Goal: Task Accomplishment & Management: Manage account settings

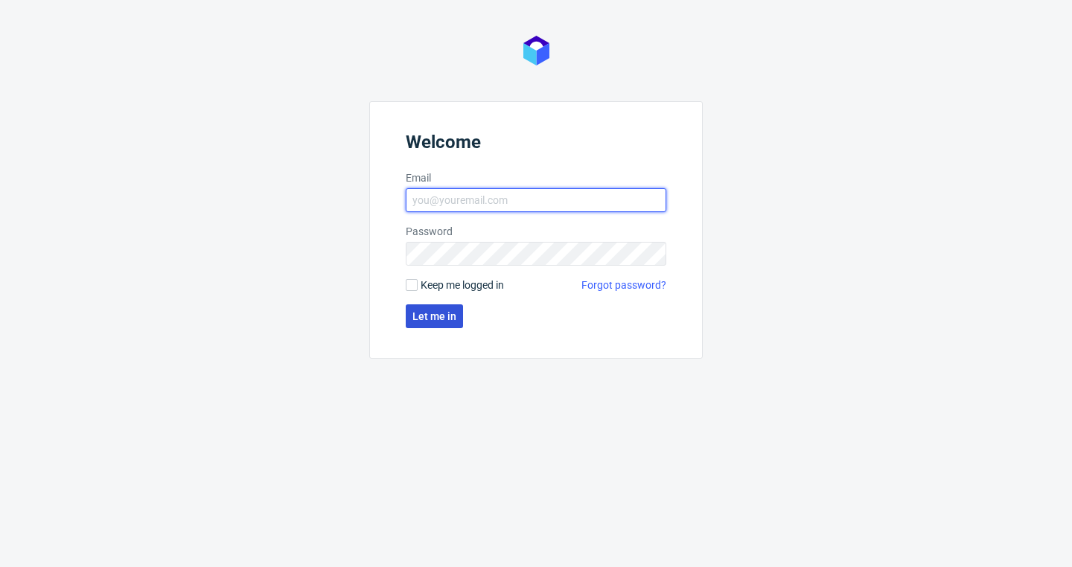
type input "[EMAIL_ADDRESS][DOMAIN_NAME]"
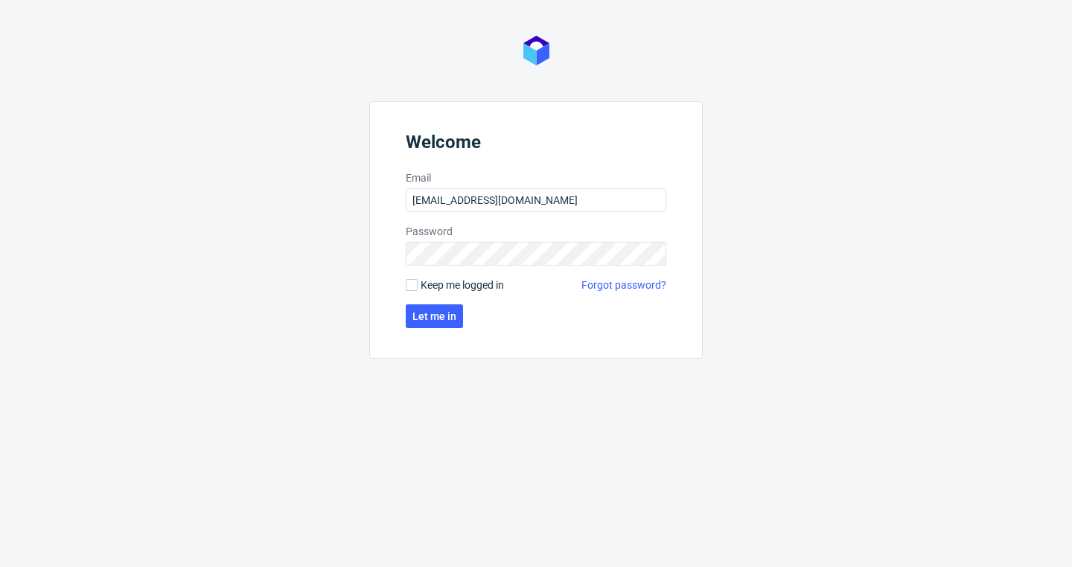
drag, startPoint x: 481, startPoint y: 290, endPoint x: 468, endPoint y: 293, distance: 13.9
click at [481, 290] on span "Keep me logged in" at bounding box center [462, 285] width 83 height 15
click at [418, 290] on input "Keep me logged in" at bounding box center [412, 285] width 12 height 12
checkbox input "true"
click at [441, 312] on span "Let me in" at bounding box center [434, 316] width 44 height 10
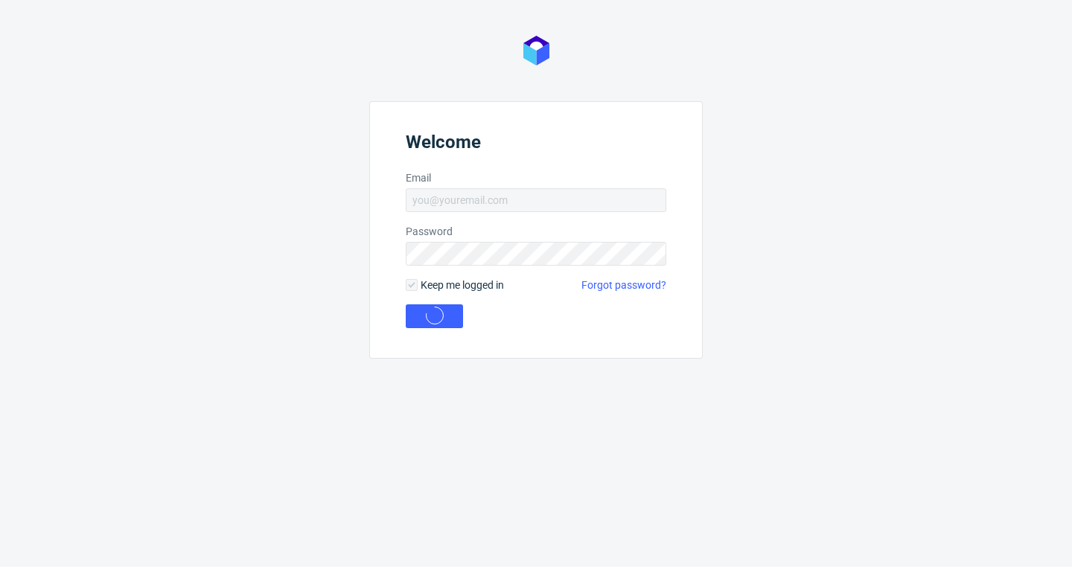
type input "[EMAIL_ADDRESS][DOMAIN_NAME]"
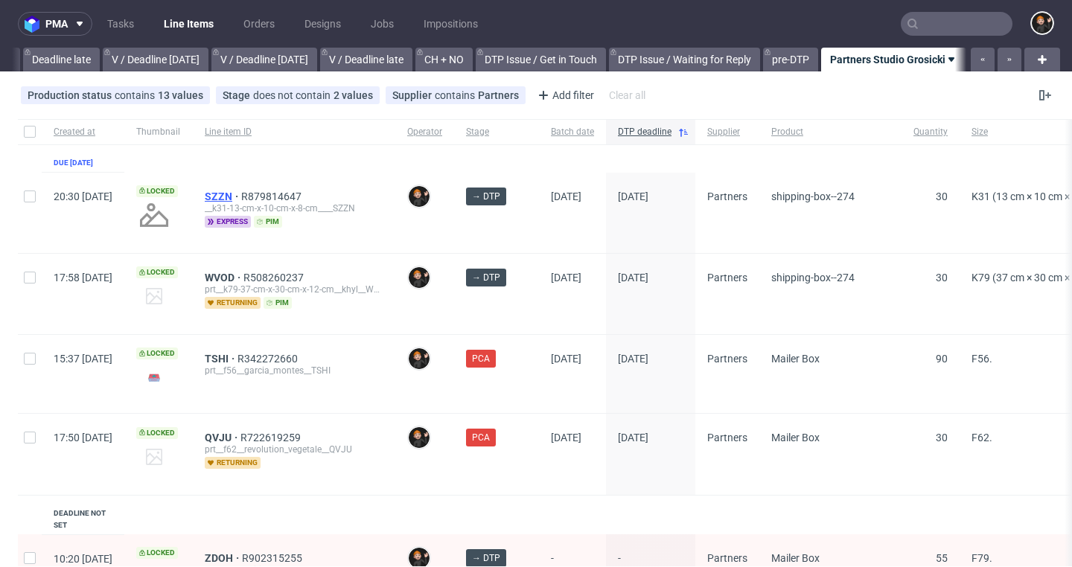
click at [241, 191] on span "SZZN" at bounding box center [223, 197] width 36 height 12
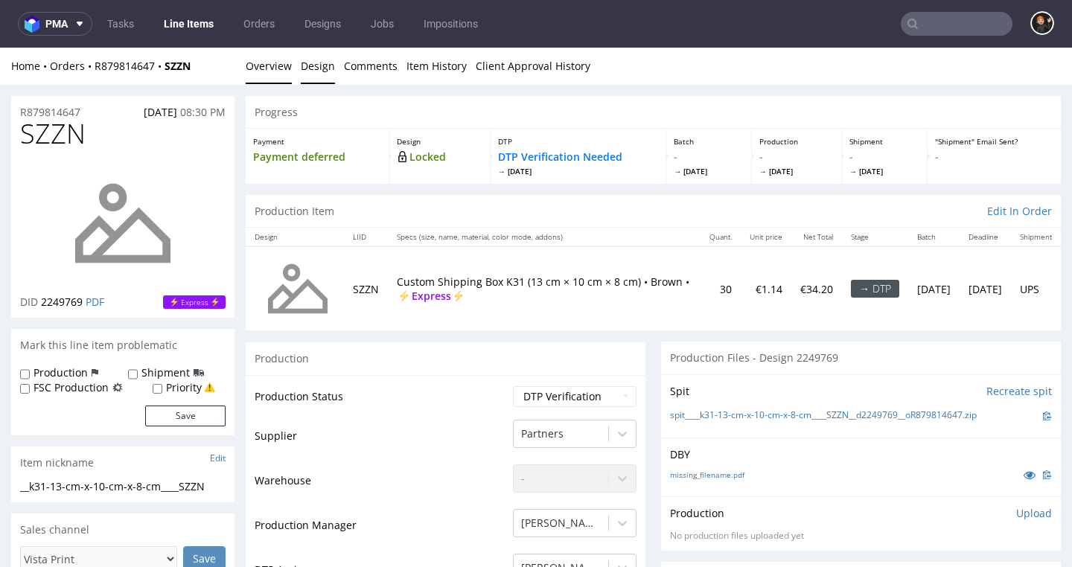
click at [319, 58] on link "Design" at bounding box center [318, 66] width 34 height 36
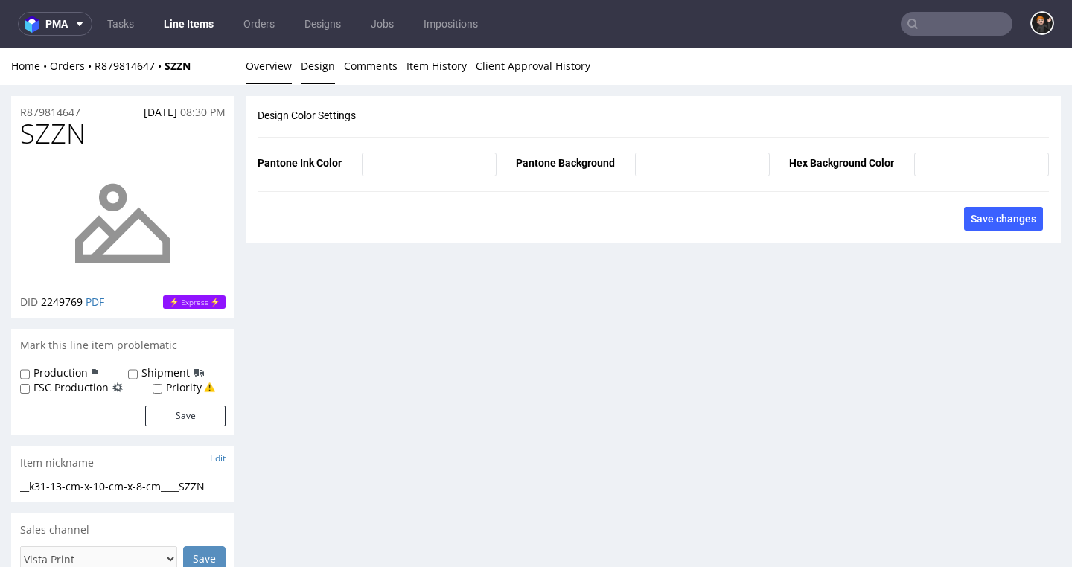
click at [274, 80] on link "Overview" at bounding box center [269, 66] width 46 height 36
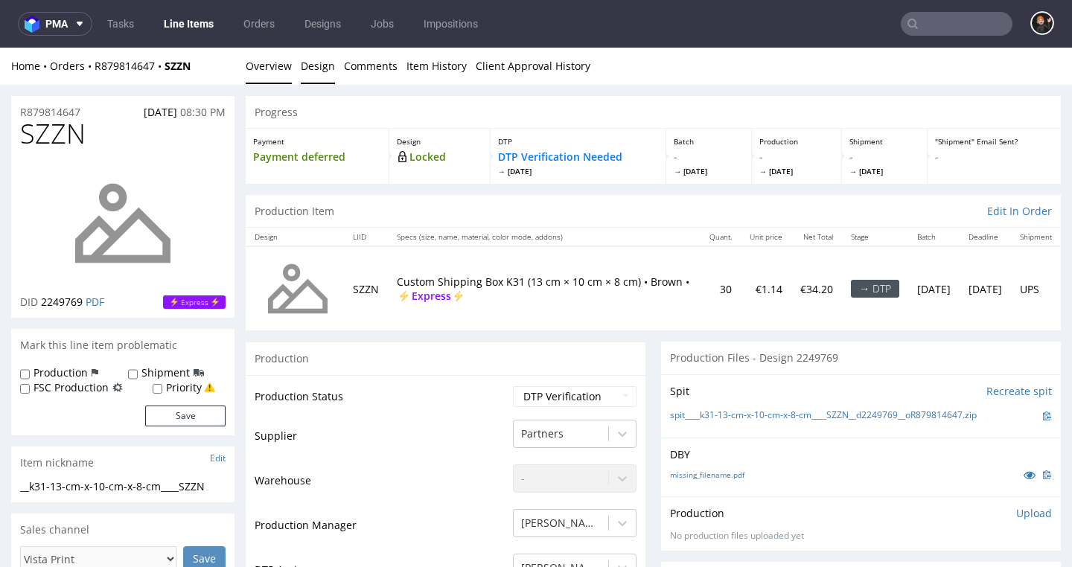
click at [316, 66] on link "Design" at bounding box center [318, 66] width 34 height 36
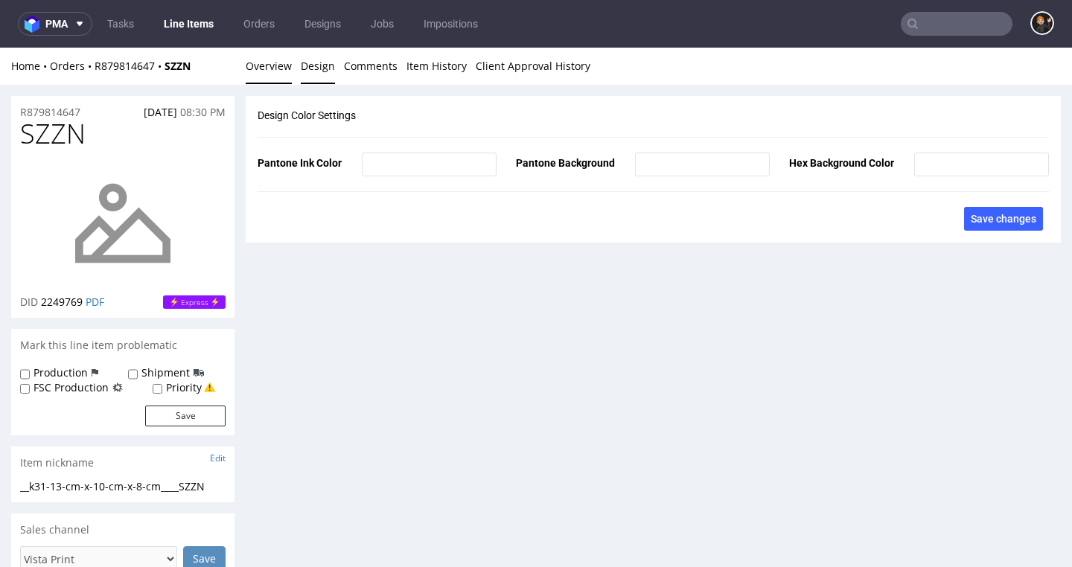
click at [271, 67] on link "Overview" at bounding box center [269, 66] width 46 height 36
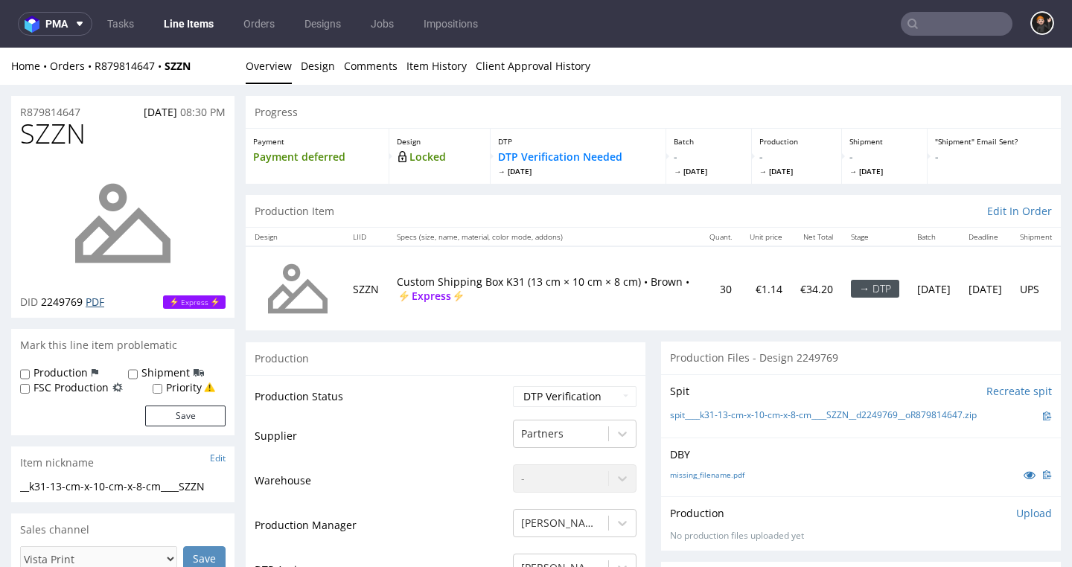
click at [98, 302] on link "PDF" at bounding box center [95, 302] width 19 height 14
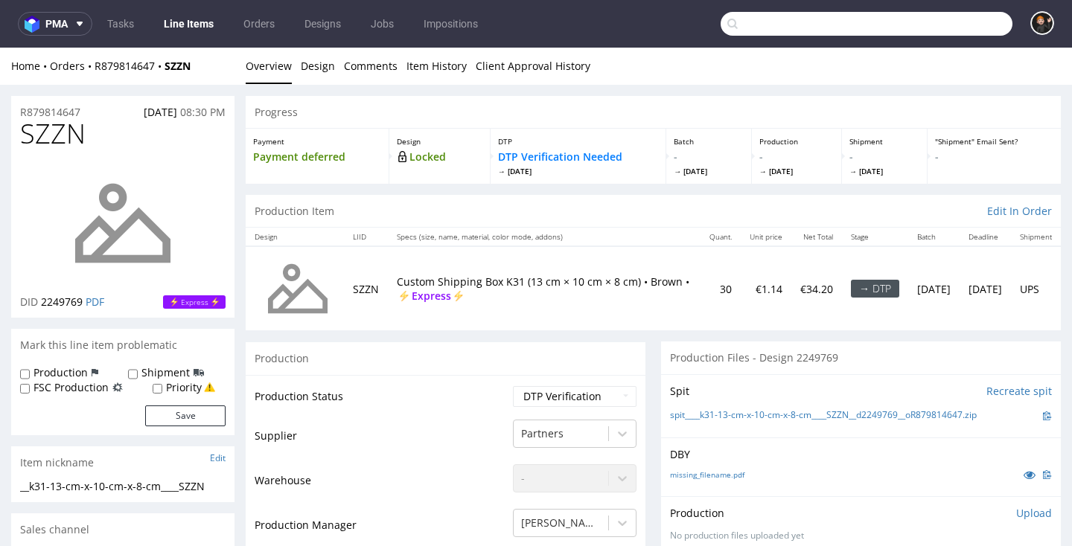
click at [975, 22] on input "text" at bounding box center [867, 24] width 292 height 24
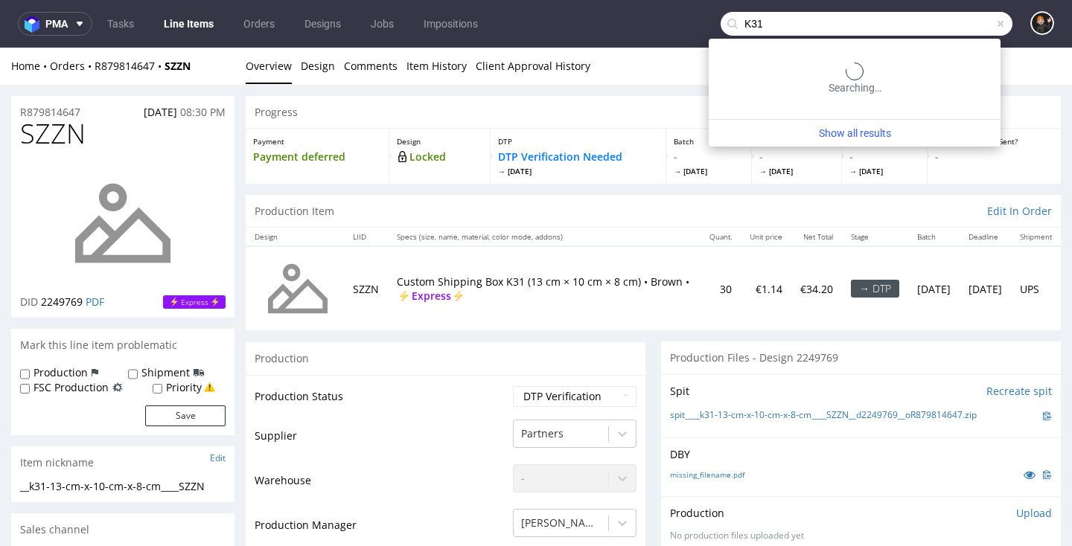
type input "K31"
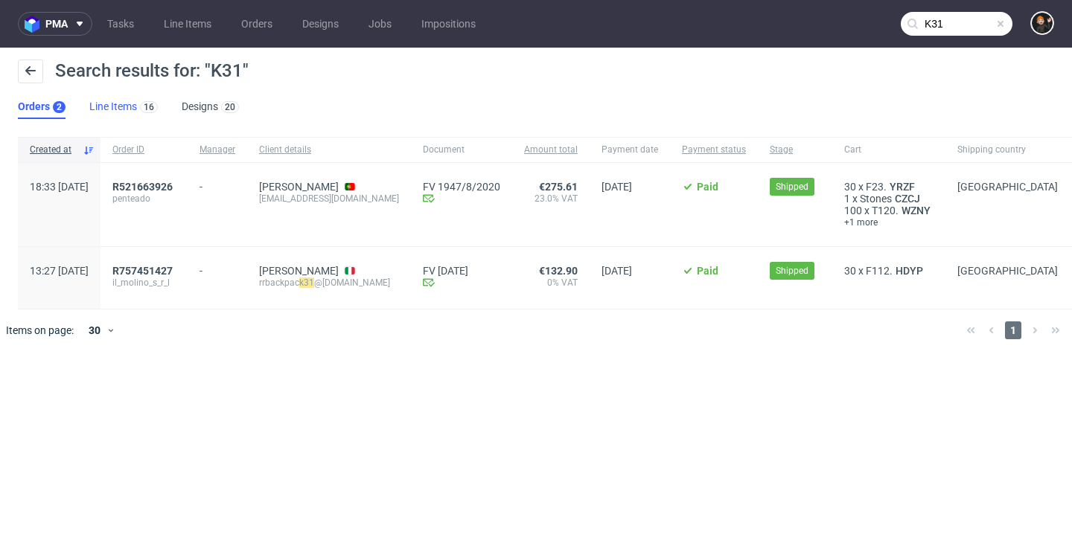
click at [128, 114] on link "Line Items 16" at bounding box center [123, 107] width 68 height 24
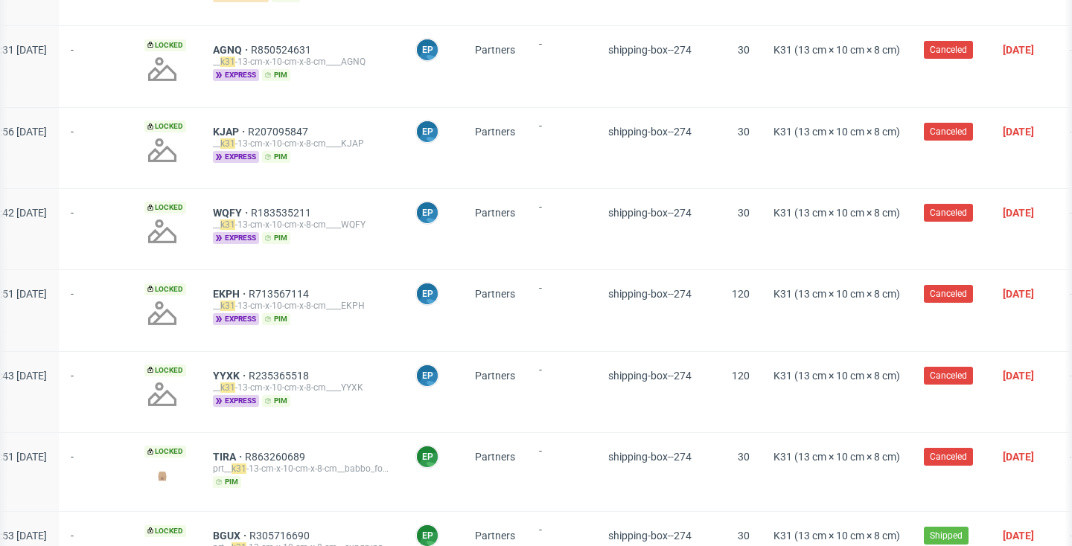
scroll to position [680, 0]
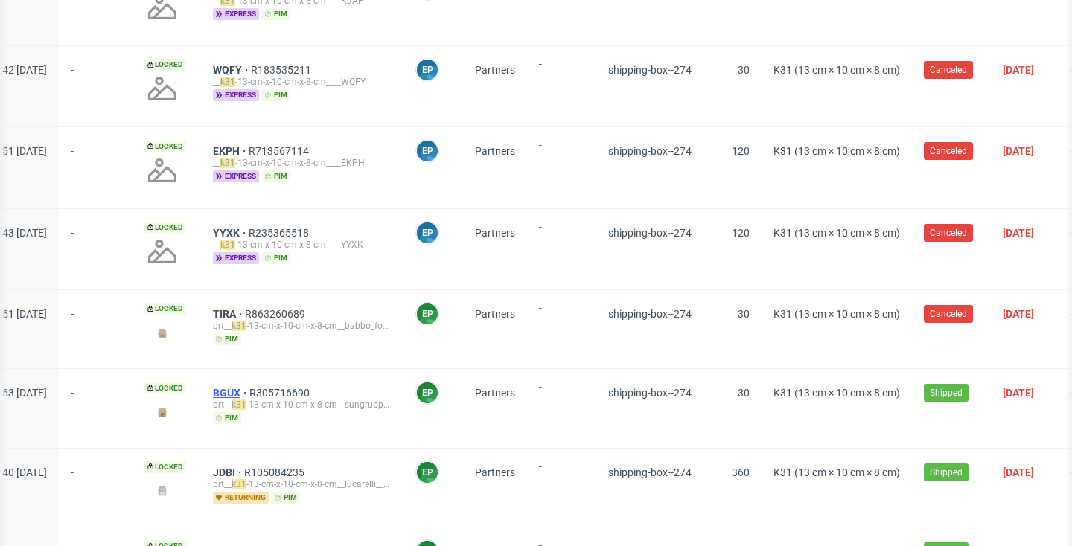
click at [249, 392] on span "BGUX" at bounding box center [231, 393] width 36 height 12
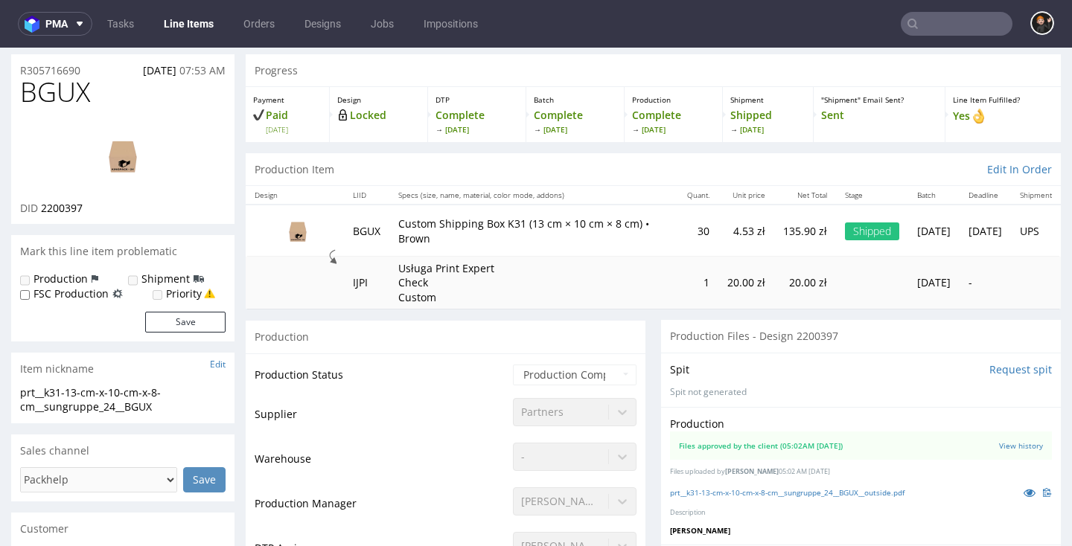
scroll to position [29, 0]
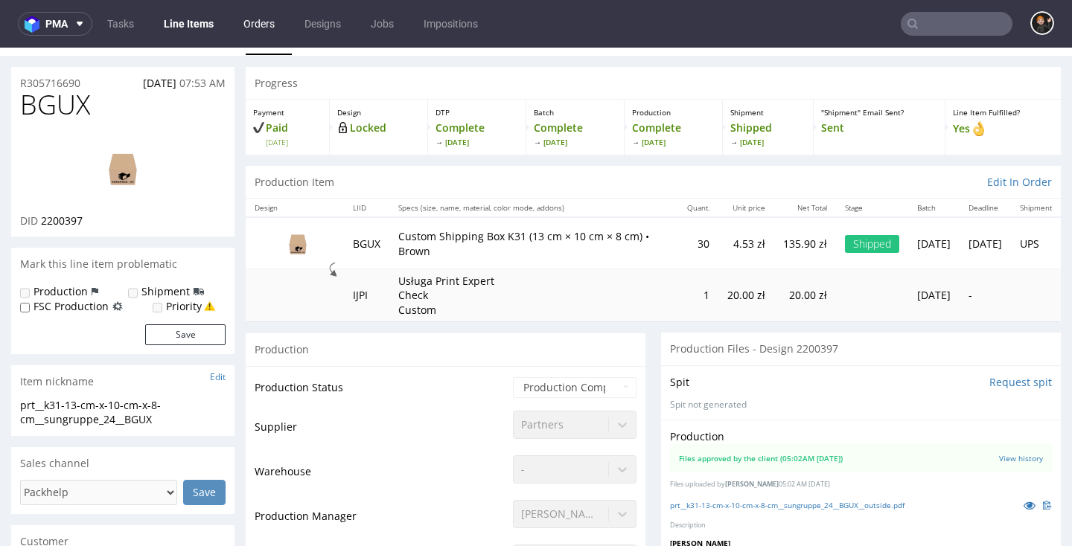
type input "K31"
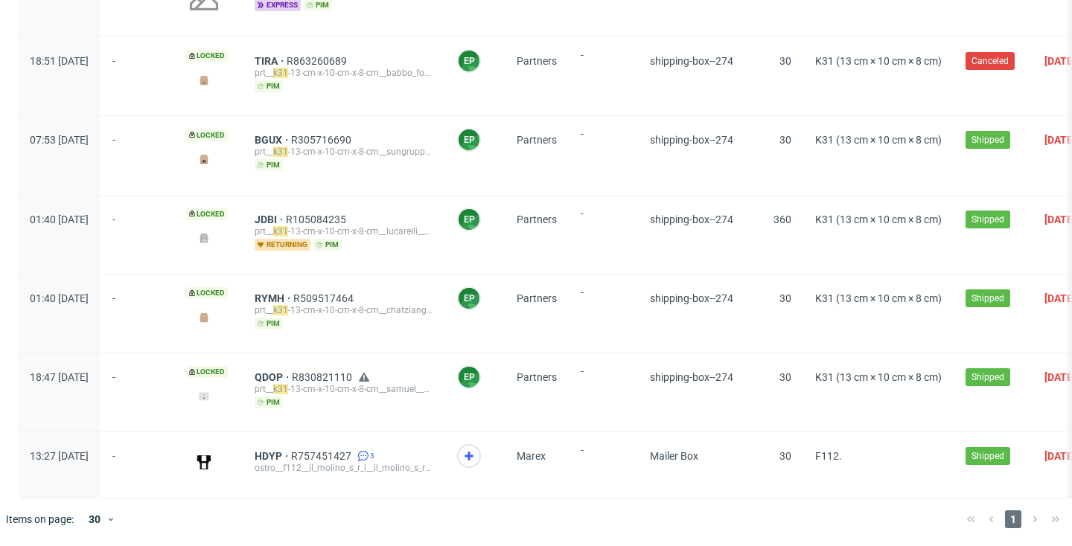
scroll to position [933, 0]
click at [293, 297] on span "RYMH" at bounding box center [274, 299] width 39 height 12
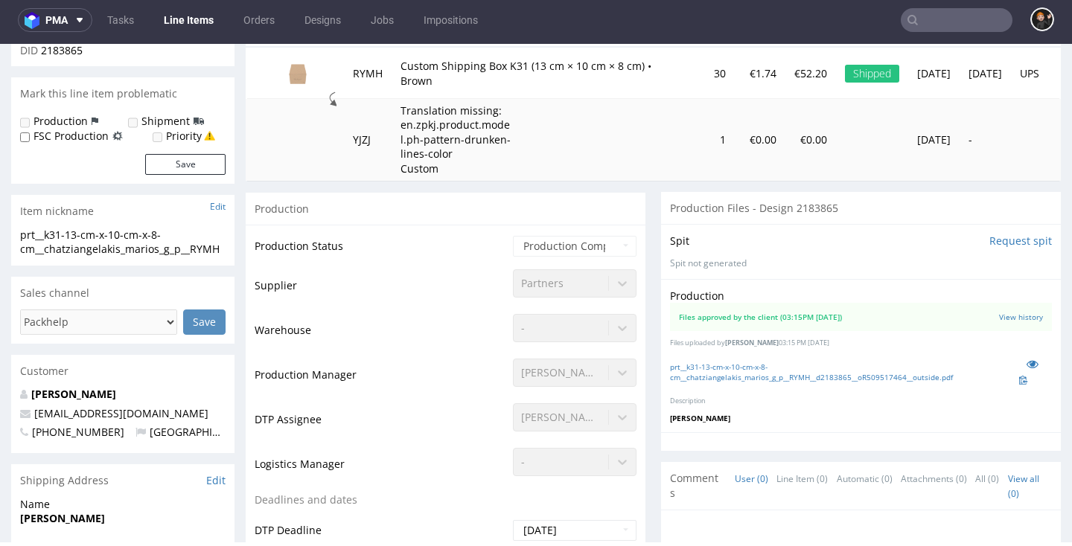
scroll to position [197, 0]
click at [700, 363] on link "prt__k31-13-cm-x-10-cm-x-8-cm__chatziangelakis_marios_g_p__RYMH__d2183865__oR50…" at bounding box center [844, 370] width 349 height 21
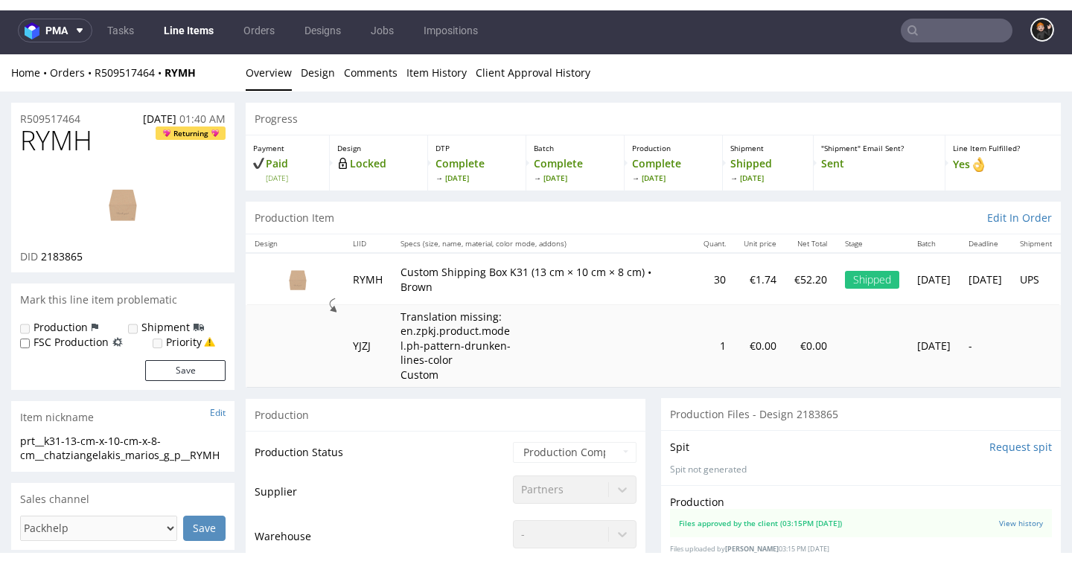
scroll to position [0, 0]
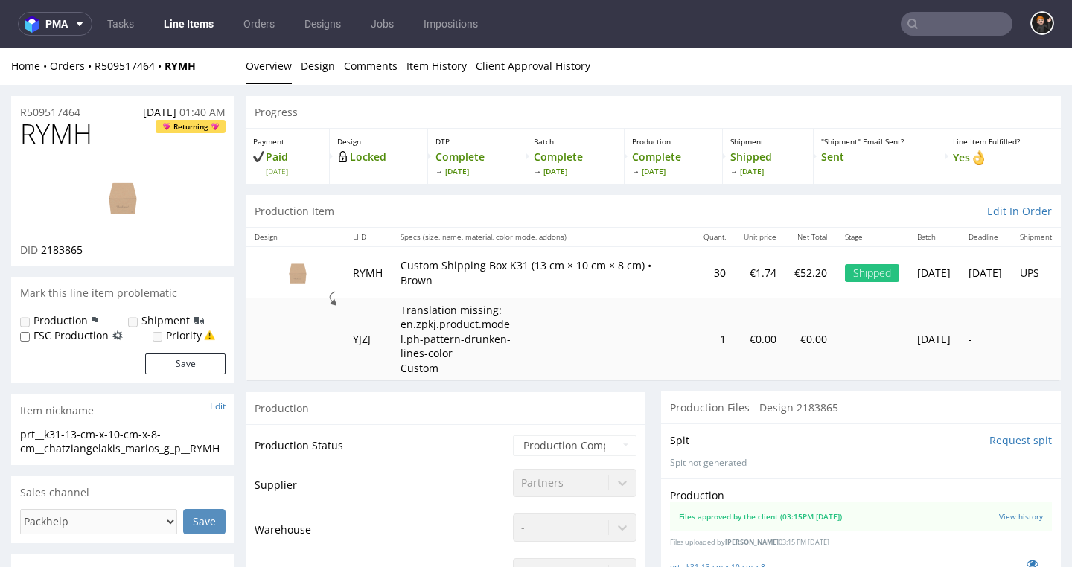
click at [189, 25] on link "Line Items" at bounding box center [189, 24] width 68 height 24
type input "K31"
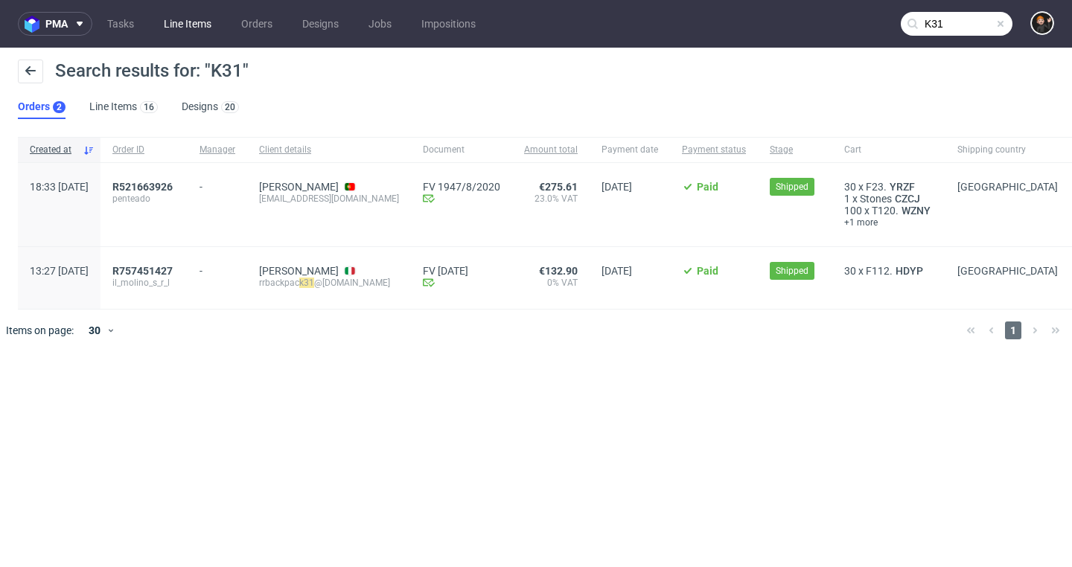
click at [188, 31] on link "Line Items" at bounding box center [188, 24] width 66 height 24
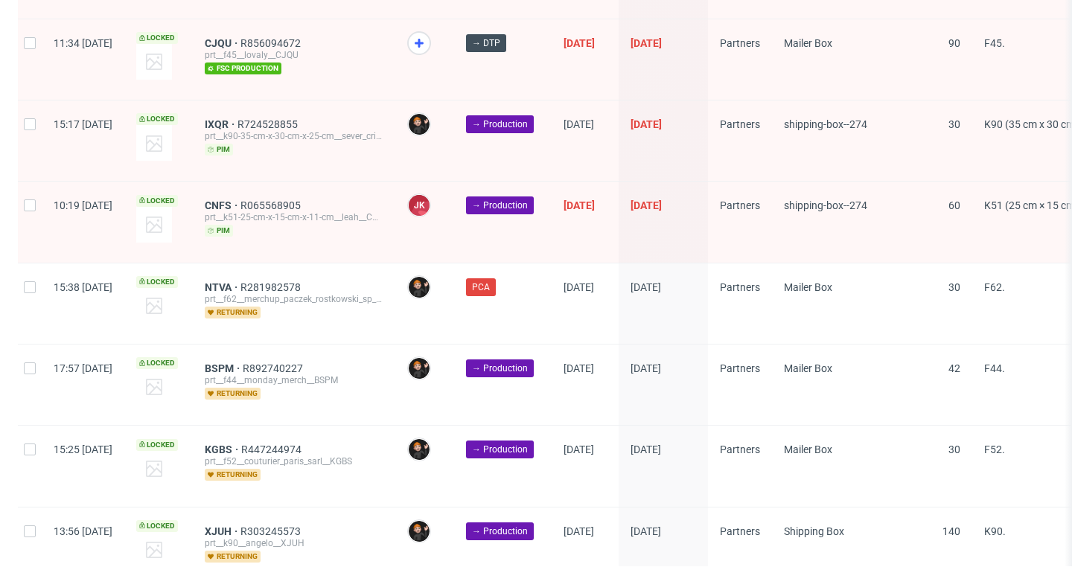
scroll to position [2429, 0]
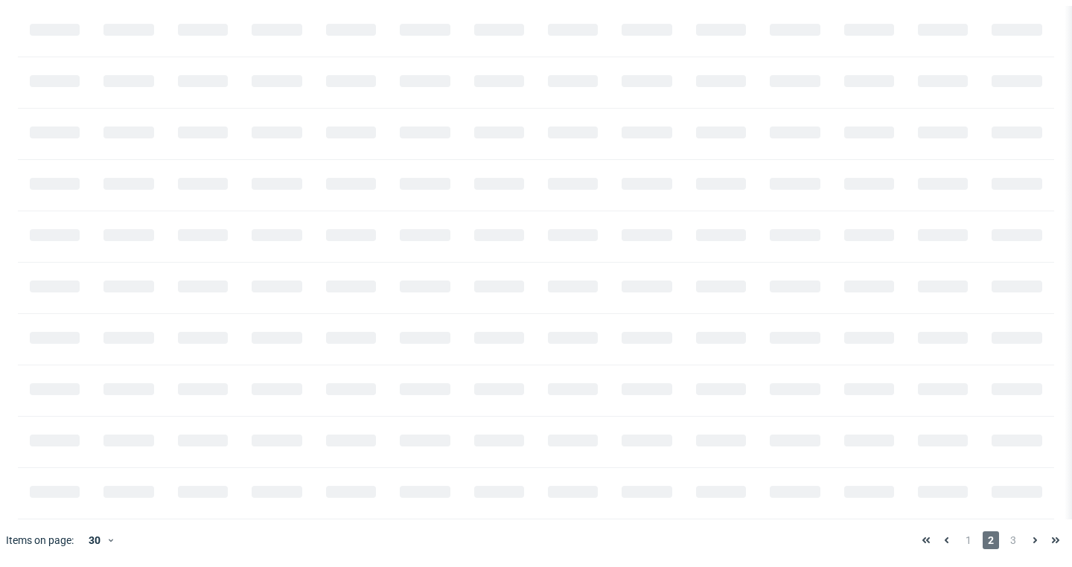
scroll to position [0, 1794]
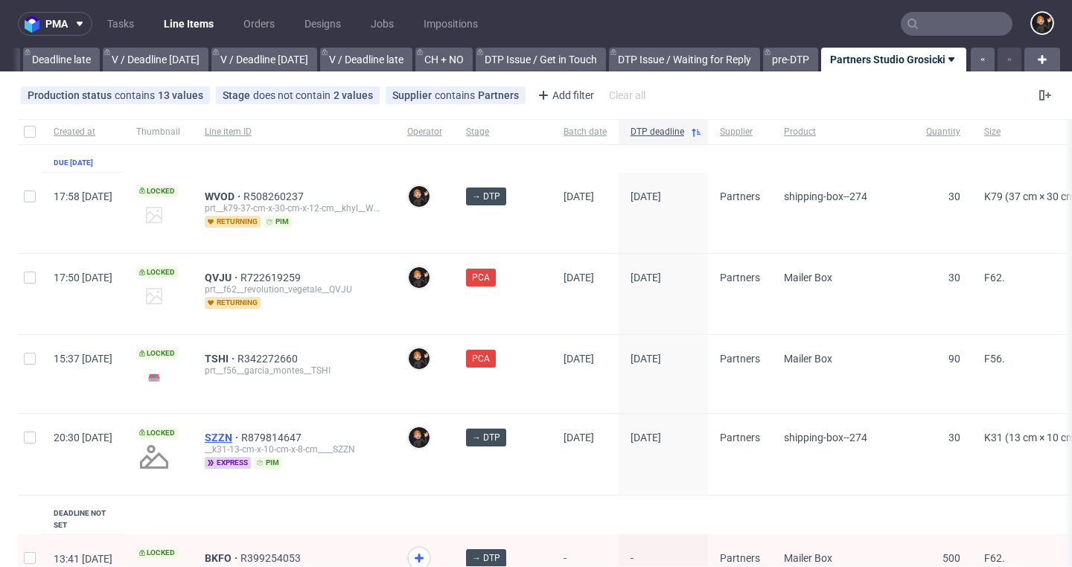
click at [241, 433] on span "SZZN" at bounding box center [223, 438] width 36 height 12
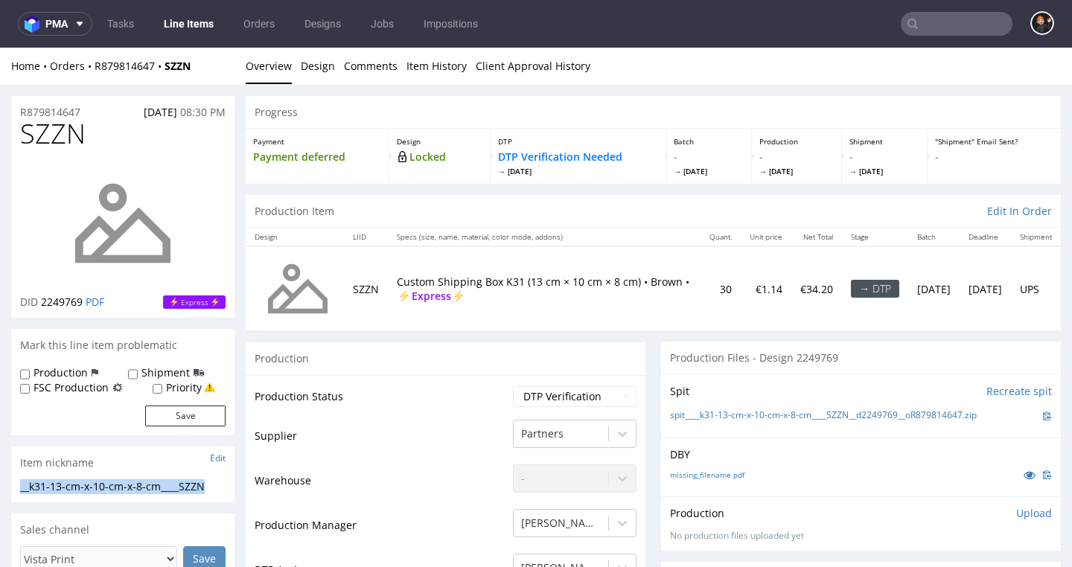
drag, startPoint x: 203, startPoint y: 483, endPoint x: 0, endPoint y: 488, distance: 203.3
copy div "__k31-13-cm-x-10-cm-x-8-cm____SZZN"
click at [401, 474] on td "Warehouse" at bounding box center [382, 485] width 255 height 45
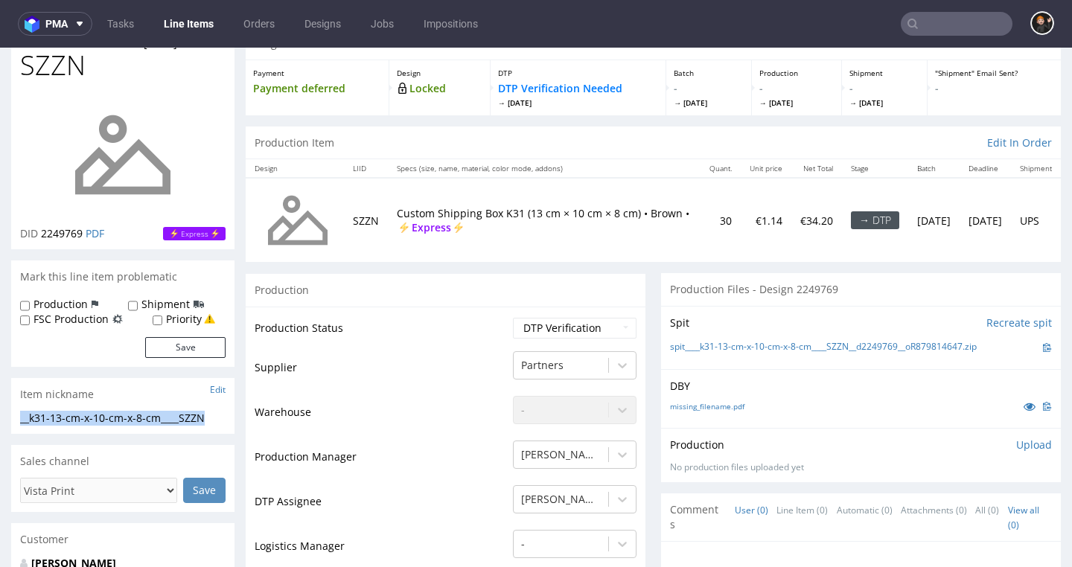
drag, startPoint x: 87, startPoint y: 410, endPoint x: 1, endPoint y: 410, distance: 86.4
copy div "__k31-13-cm-x-10-cm-x-8-cm____SZZN"
click at [430, 327] on td "Production Status" at bounding box center [382, 333] width 255 height 34
select select "dtp_ca_needed"
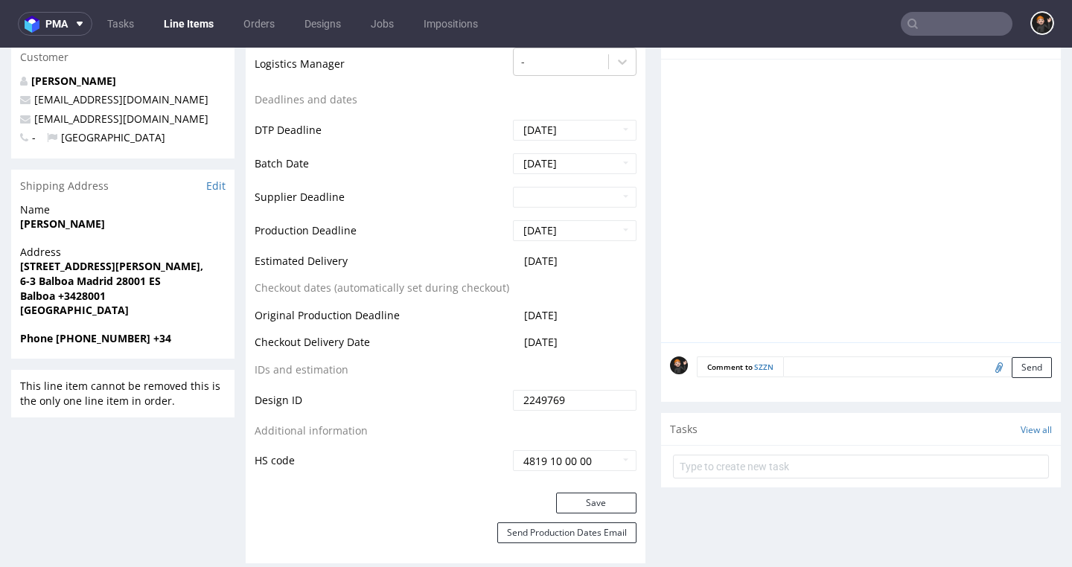
scroll to position [552, 0]
click at [571, 497] on button "Save" at bounding box center [596, 501] width 80 height 21
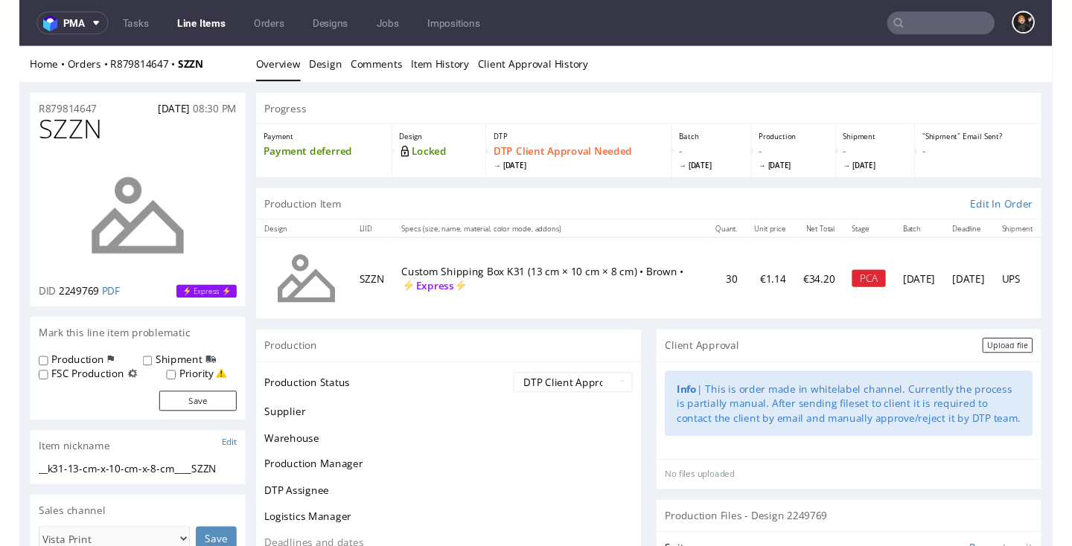
scroll to position [0, 0]
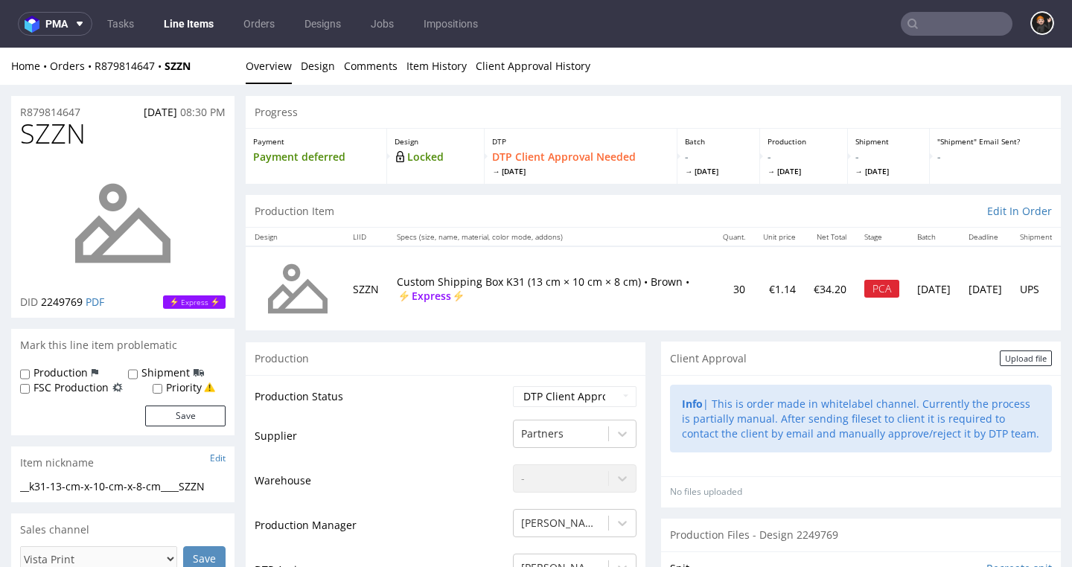
drag, startPoint x: 995, startPoint y: 436, endPoint x: 669, endPoint y: 397, distance: 329.2
click at [670, 397] on div "Info | This is order made in whitelabel channel. Currently the process is parti…" at bounding box center [861, 419] width 382 height 68
copy div "Info | This is order made in whitelabel channel. Currently the process is parti…"
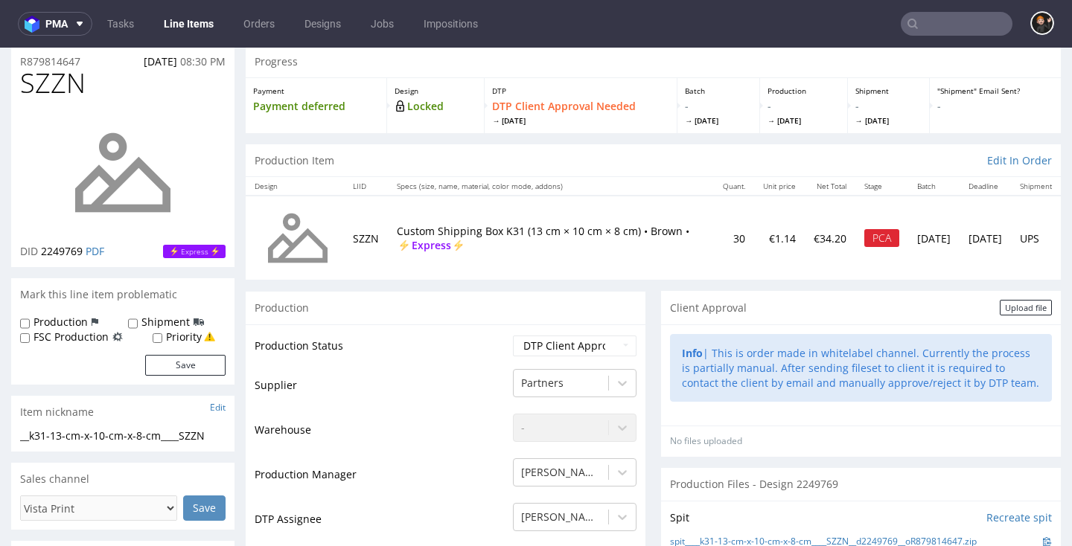
scroll to position [78, 0]
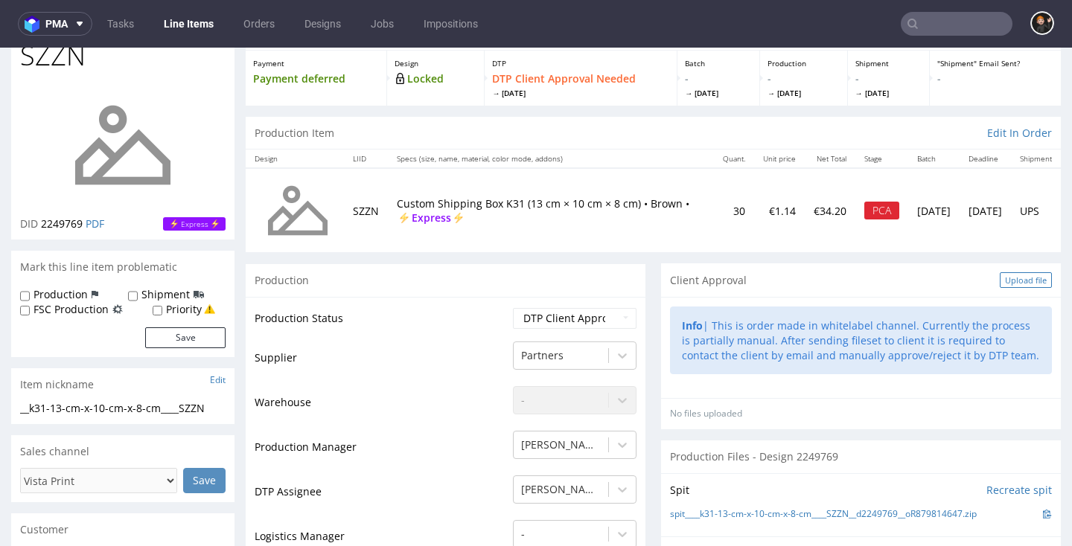
click at [1015, 276] on div "Upload file" at bounding box center [1026, 280] width 52 height 16
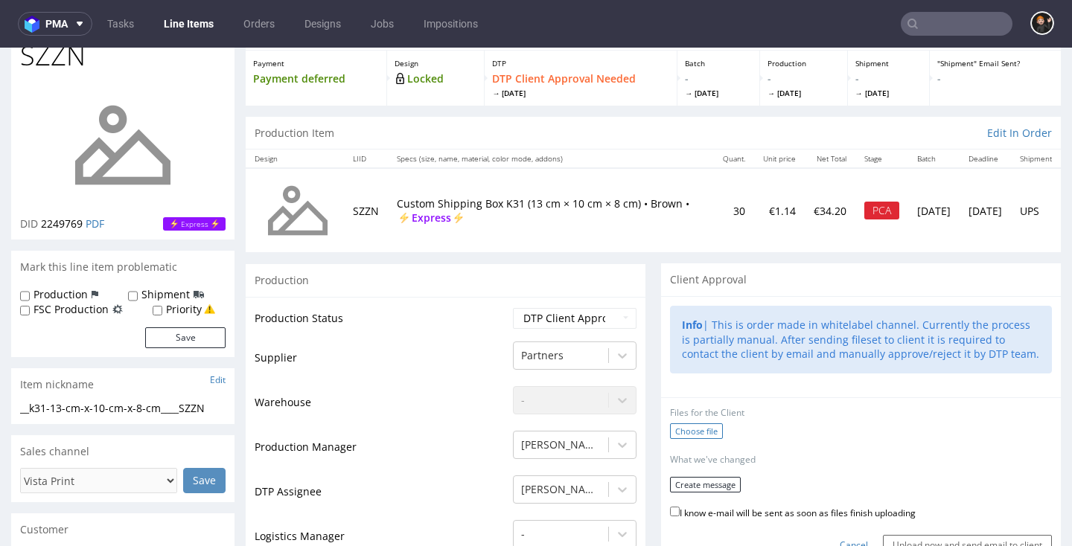
click at [683, 430] on label "Choose file" at bounding box center [696, 432] width 53 height 16
click at [0, 48] on input "Choose file" at bounding box center [0, 48] width 0 height 0
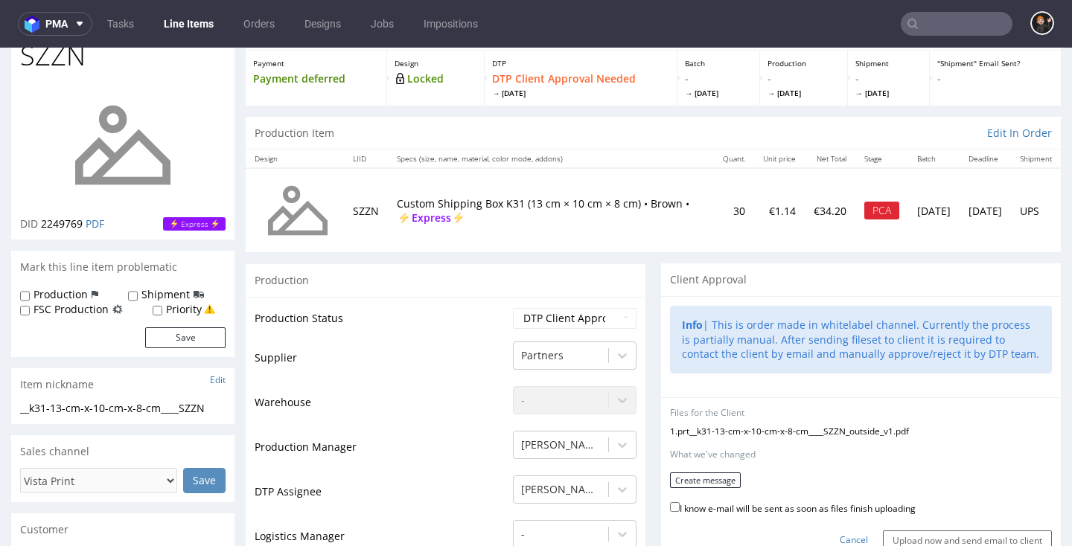
click at [730, 500] on label "I know e-mail will be sent as soon as files finish uploading" at bounding box center [793, 508] width 246 height 16
click at [680, 503] on input "I know e-mail will be sent as soon as files finish uploading" at bounding box center [675, 508] width 10 height 10
checkbox input "true"
click at [716, 476] on button "Create message" at bounding box center [705, 481] width 71 height 16
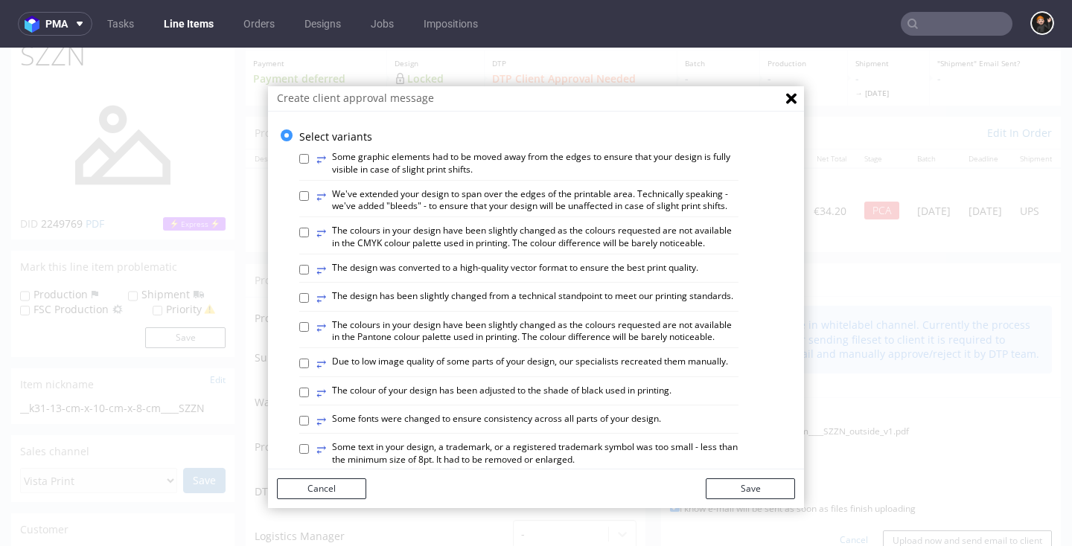
click at [535, 296] on label "⥂ The design has been slightly changed from a technical standpoint to meet our …" at bounding box center [524, 298] width 417 height 16
click at [309, 296] on input "⥂ The design has been slightly changed from a technical standpoint to meet our …" at bounding box center [304, 298] width 10 height 10
checkbox input "true"
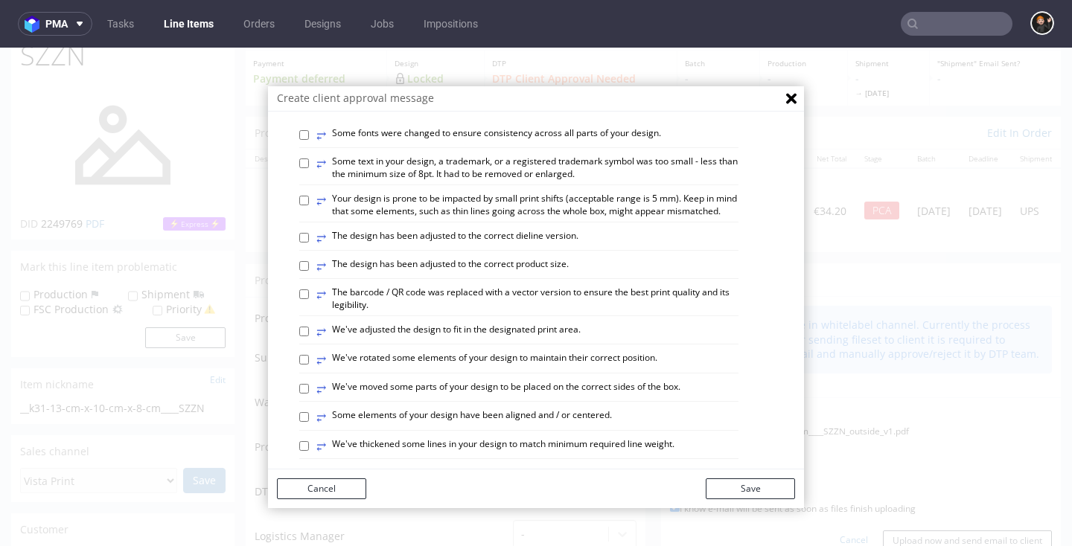
scroll to position [290, 0]
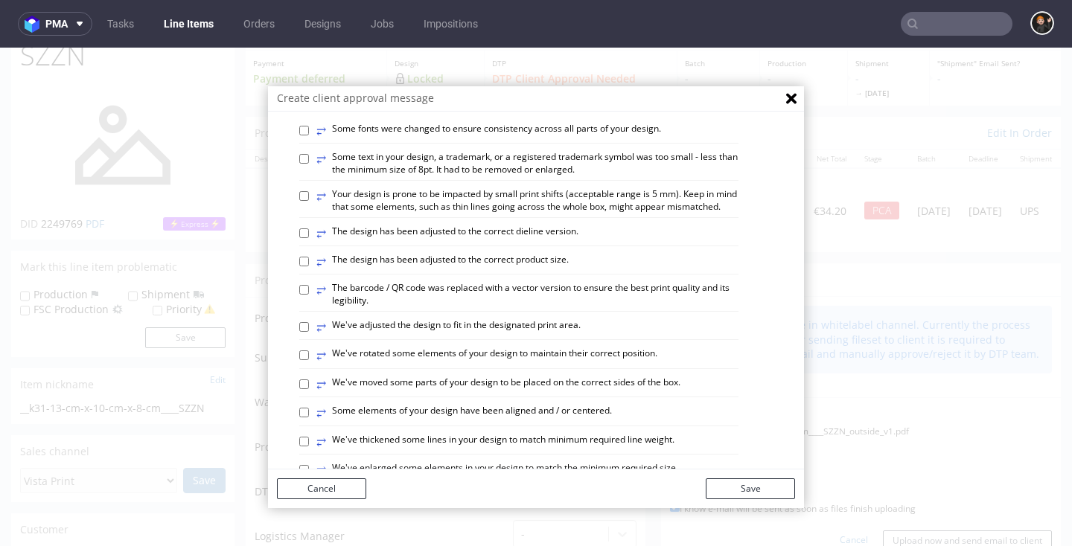
click at [576, 405] on label "⥂ Some elements of your design have been aligned and / or centered." at bounding box center [464, 413] width 296 height 16
click at [309, 408] on input "⥂ Some elements of your design have been aligned and / or centered." at bounding box center [304, 413] width 10 height 10
checkbox input "true"
click at [525, 319] on label "⥂ We've adjusted the design to fit in the designated print area." at bounding box center [448, 327] width 264 height 16
click at [309, 322] on input "⥂ We've adjusted the design to fit in the designated print area." at bounding box center [304, 327] width 10 height 10
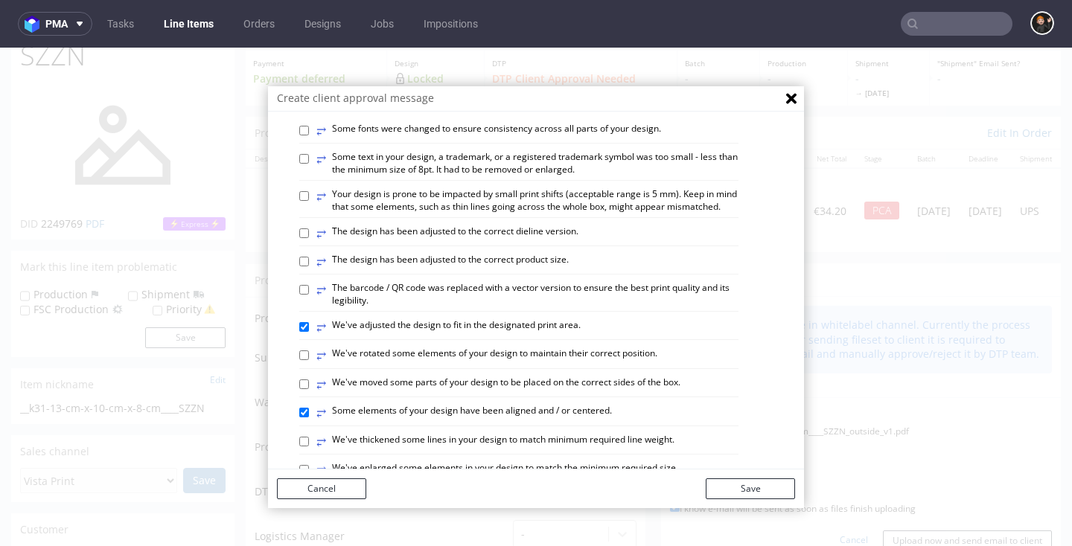
checkbox input "true"
click at [523, 226] on label "⥂ The design has been adjusted to the correct dieline version." at bounding box center [447, 234] width 262 height 16
click at [309, 229] on input "⥂ The design has been adjusted to the correct dieline version." at bounding box center [304, 234] width 10 height 10
checkbox input "true"
click at [534, 254] on label "⥂ The design has been adjusted to the correct product size." at bounding box center [442, 262] width 252 height 16
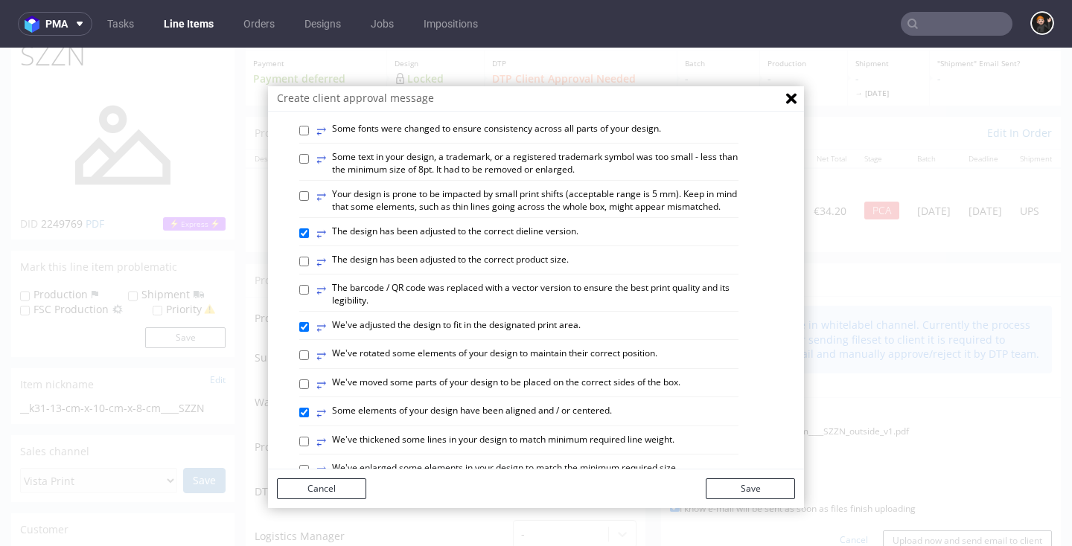
click at [309, 257] on input "⥂ The design has been adjusted to the correct product size." at bounding box center [304, 262] width 10 height 10
checkbox input "true"
click at [760, 485] on button "Save" at bounding box center [750, 489] width 89 height 21
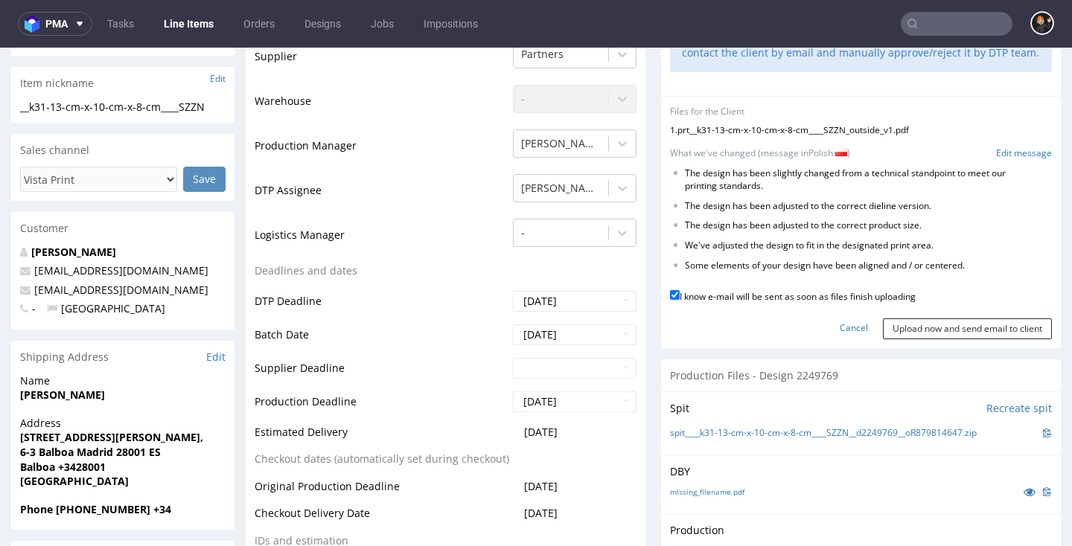
scroll to position [373, 0]
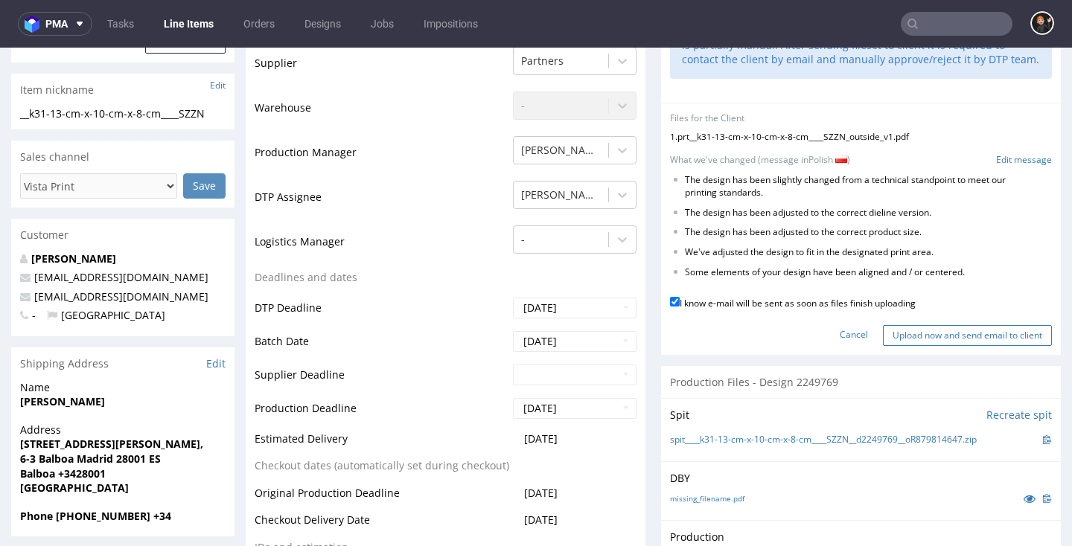
click at [949, 325] on input "Upload now and send email to client" at bounding box center [967, 335] width 169 height 21
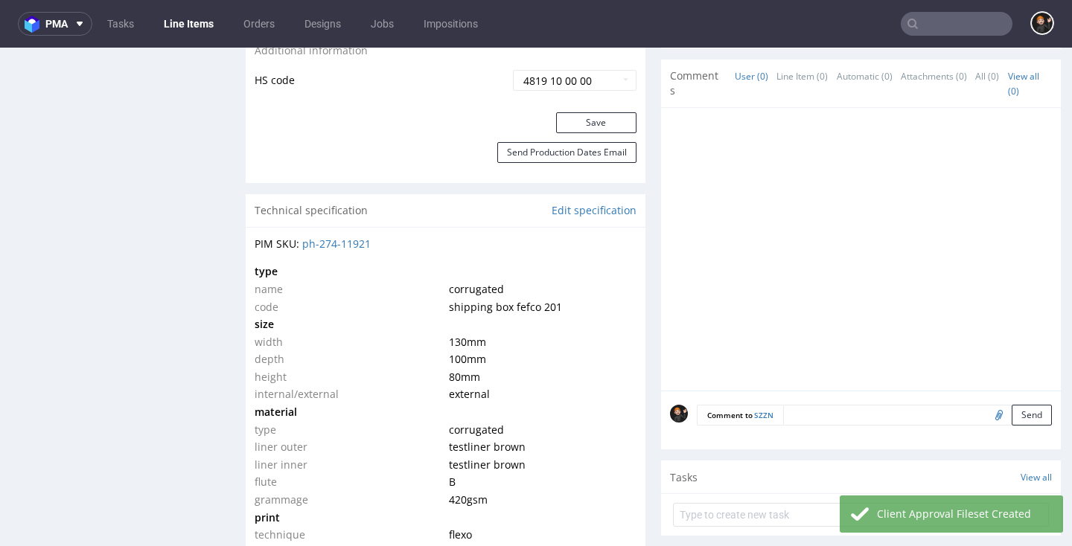
scroll to position [932, 0]
click at [745, 503] on input "text" at bounding box center [861, 515] width 376 height 24
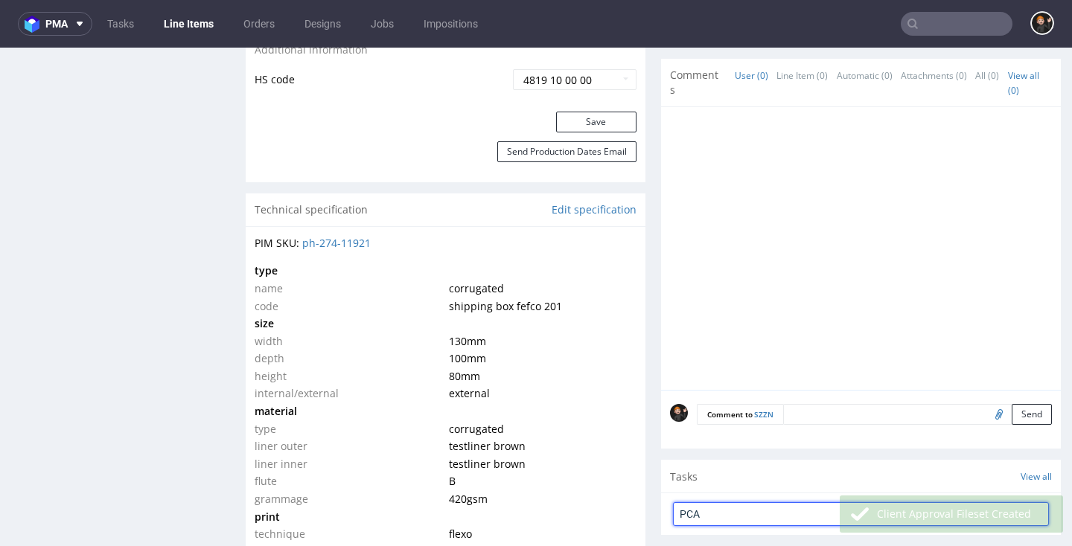
type input "PCA"
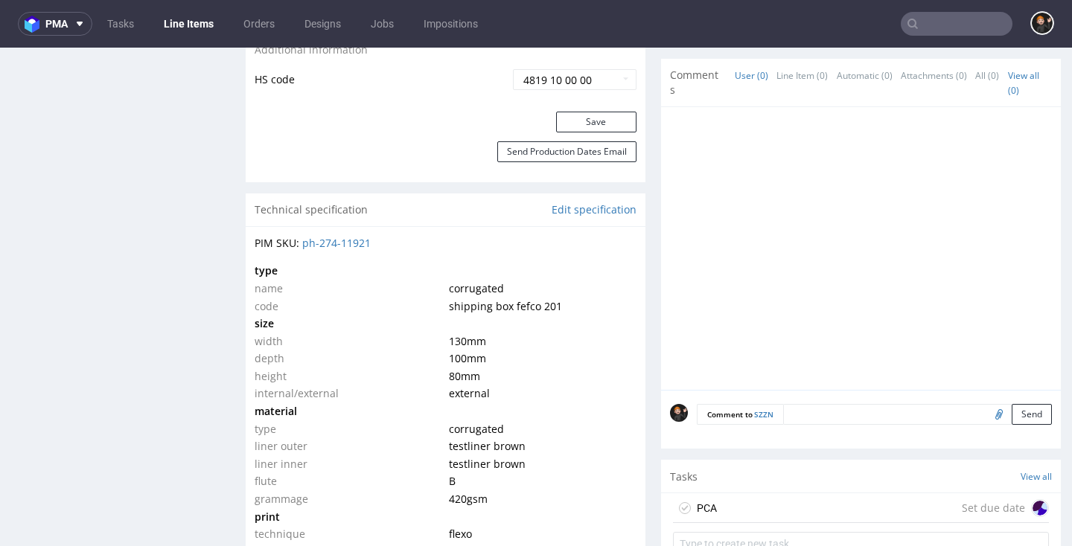
drag, startPoint x: 724, startPoint y: 481, endPoint x: 727, endPoint y: 530, distance: 49.2
click at [724, 494] on div "PCA Set due date" at bounding box center [861, 509] width 376 height 30
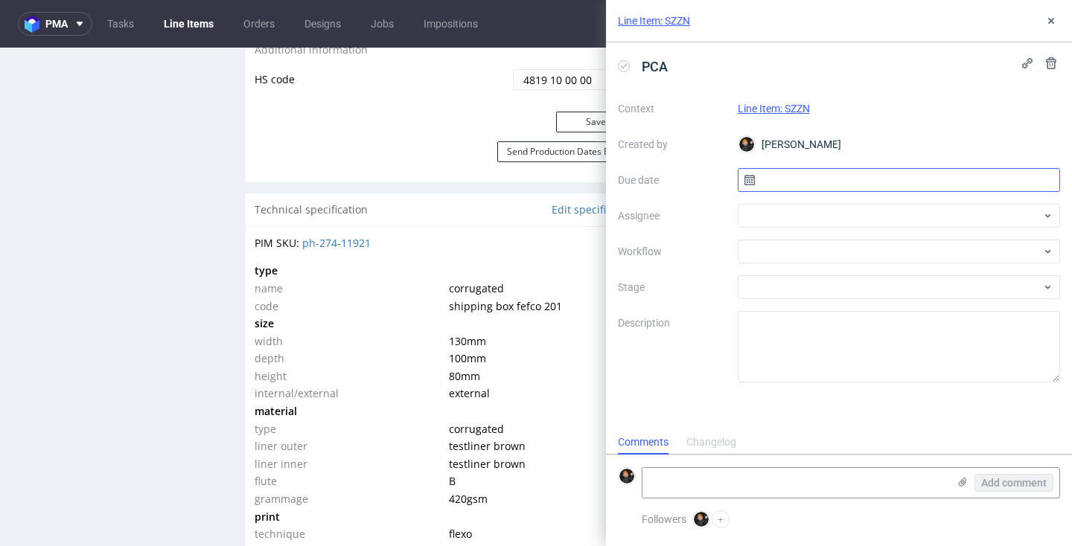
scroll to position [0, 1]
click at [820, 182] on input "text" at bounding box center [899, 180] width 323 height 24
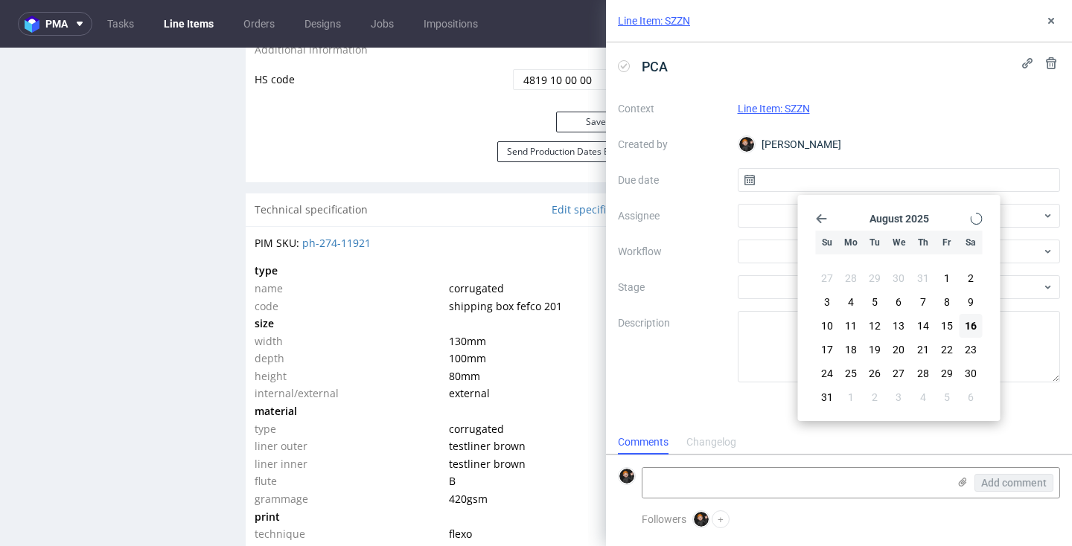
scroll to position [0, 0]
click at [829, 349] on span "17" at bounding box center [827, 349] width 12 height 15
type input "17/08/2025"
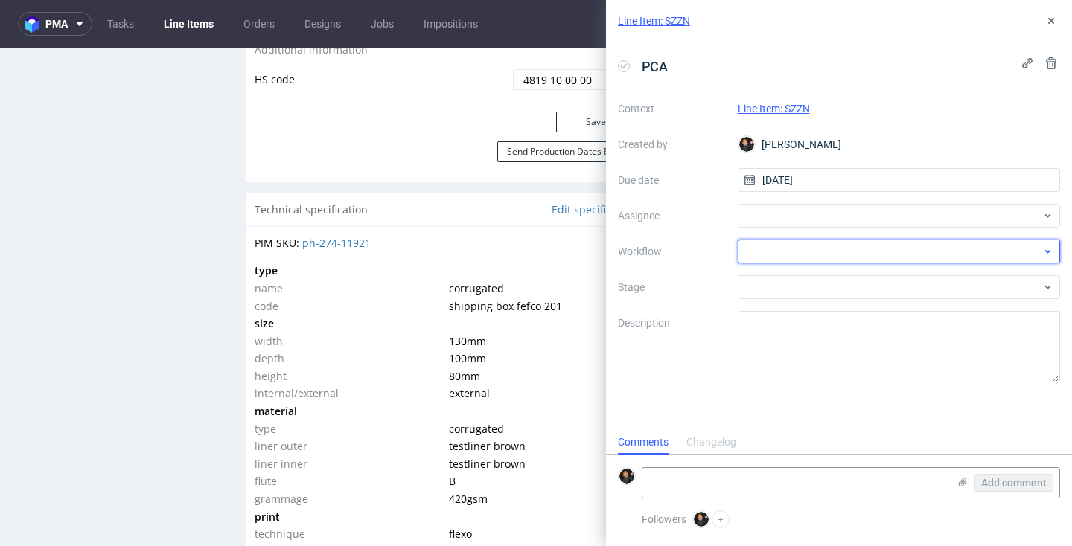
click at [795, 262] on div at bounding box center [899, 252] width 323 height 24
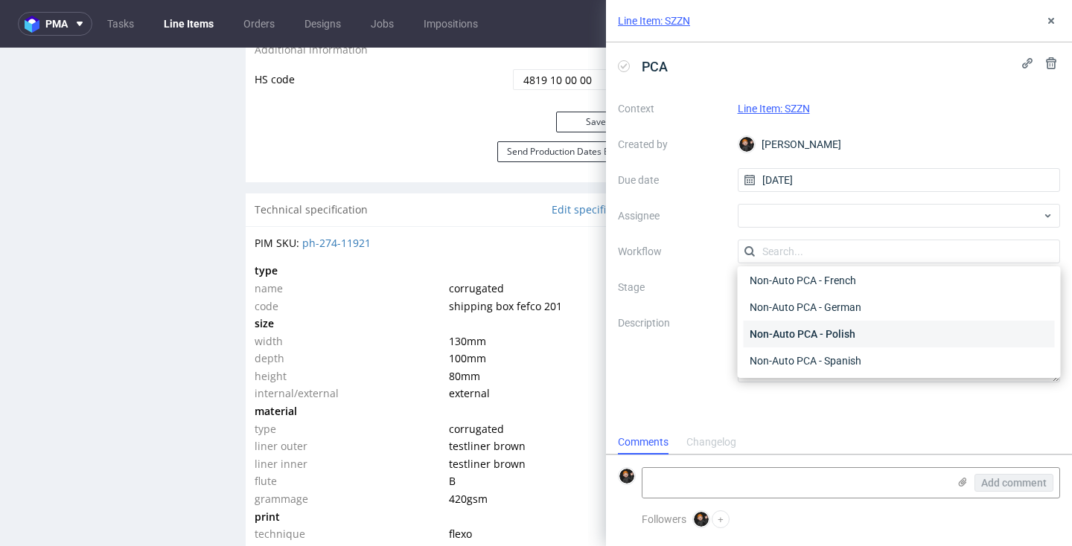
scroll to position [709, 0]
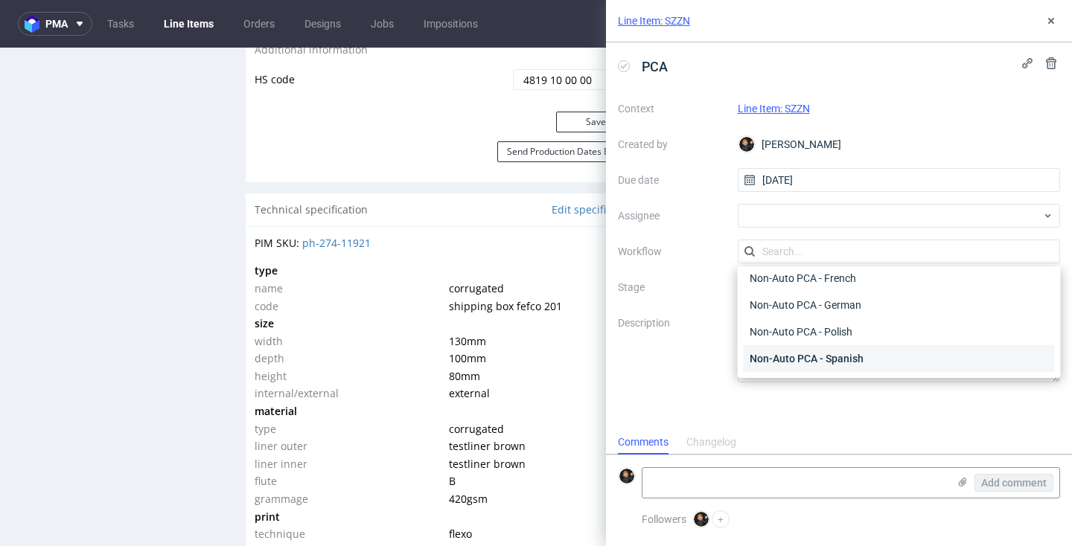
click at [855, 362] on div "Non-Auto PCA - Spanish" at bounding box center [899, 358] width 311 height 27
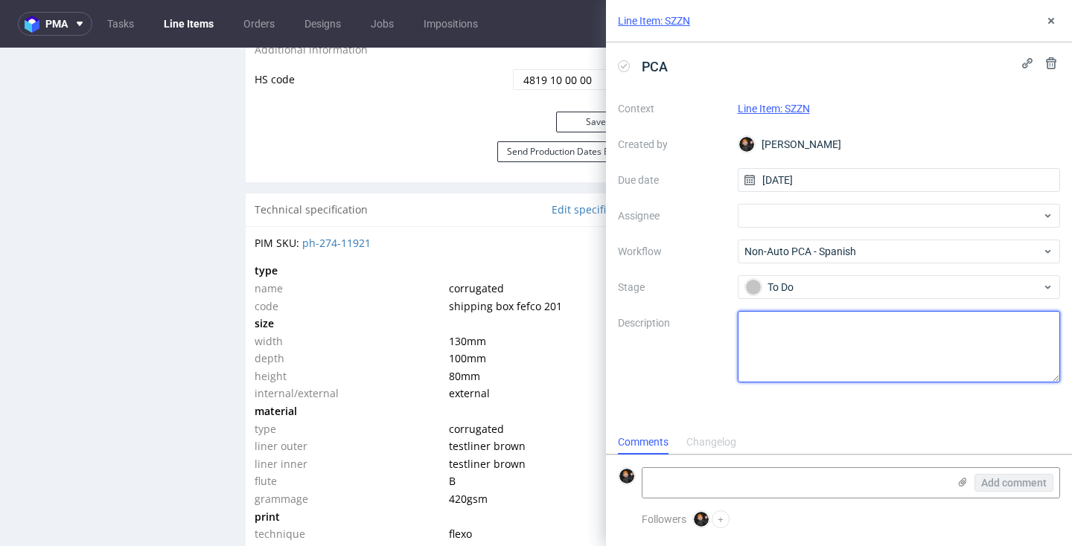
click at [804, 333] on textarea at bounding box center [899, 346] width 323 height 71
type textarea "Proszę o kontakt z klientem w celu zatwierdzenia pliku."
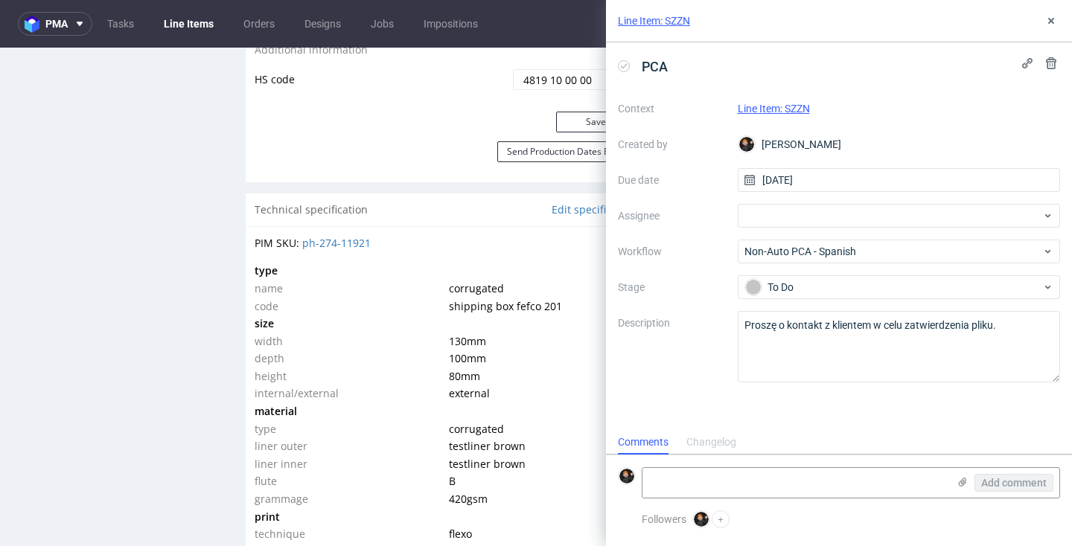
click at [946, 415] on div "PCA Context Line Item: SZZN Created by Dominik Grosicki Due date 17/08/2025 Ass…" at bounding box center [839, 236] width 466 height 388
click at [1060, 19] on div "Line Item: SZZN" at bounding box center [839, 21] width 466 height 42
click at [1057, 19] on button at bounding box center [1051, 21] width 18 height 18
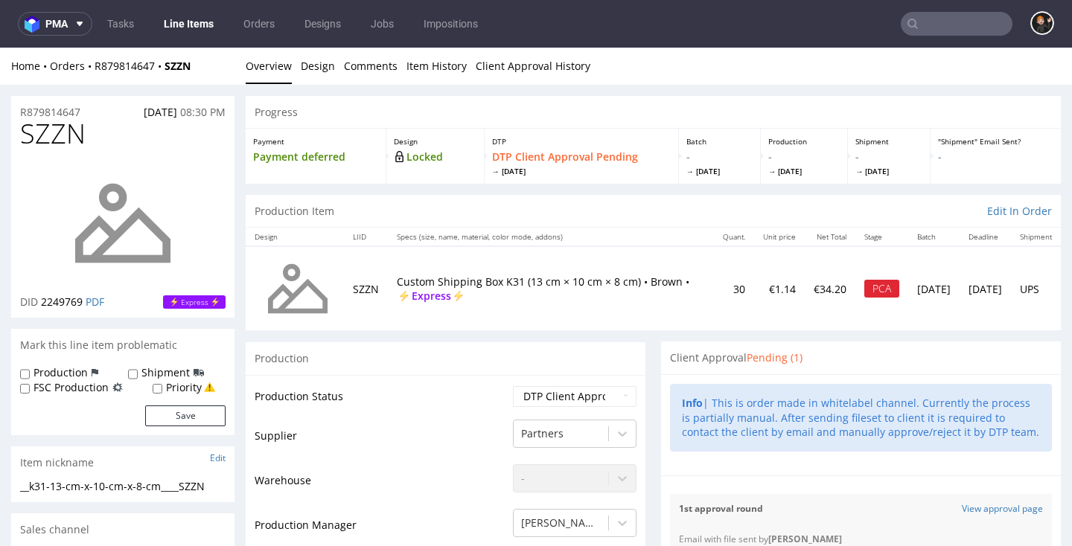
click at [181, 30] on link "Line Items" at bounding box center [189, 24] width 68 height 24
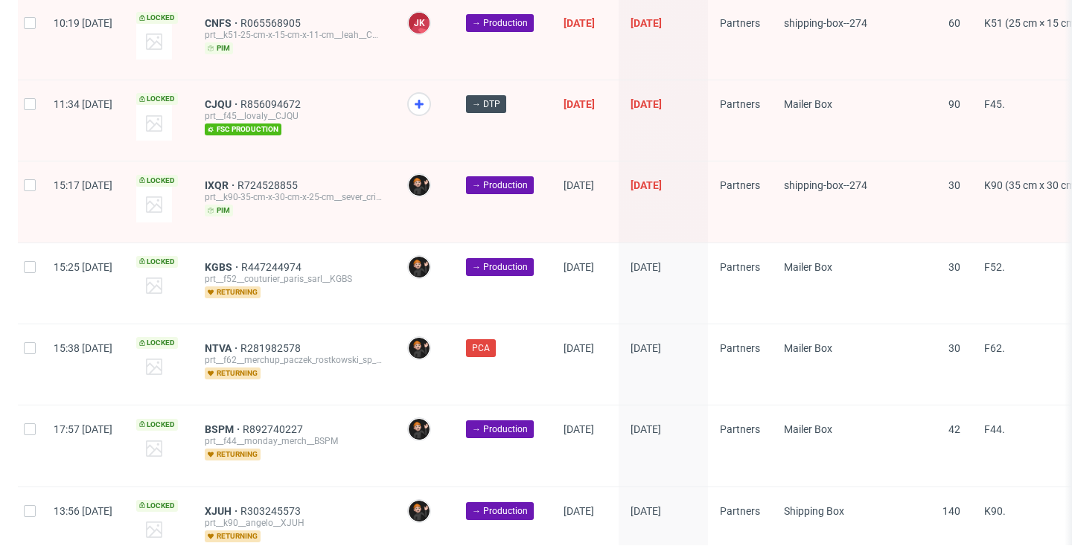
scroll to position [2450, 0]
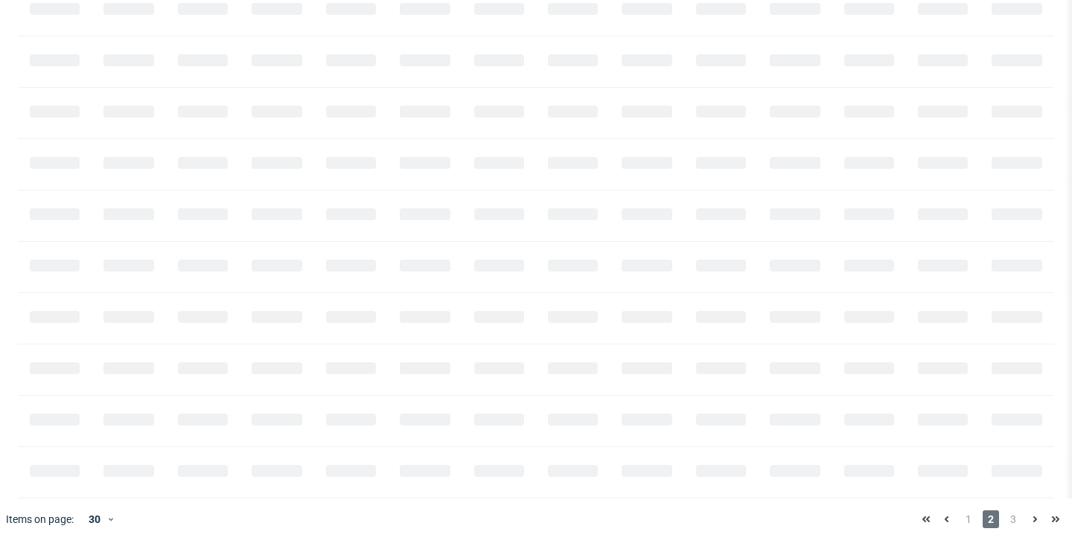
scroll to position [0, 1794]
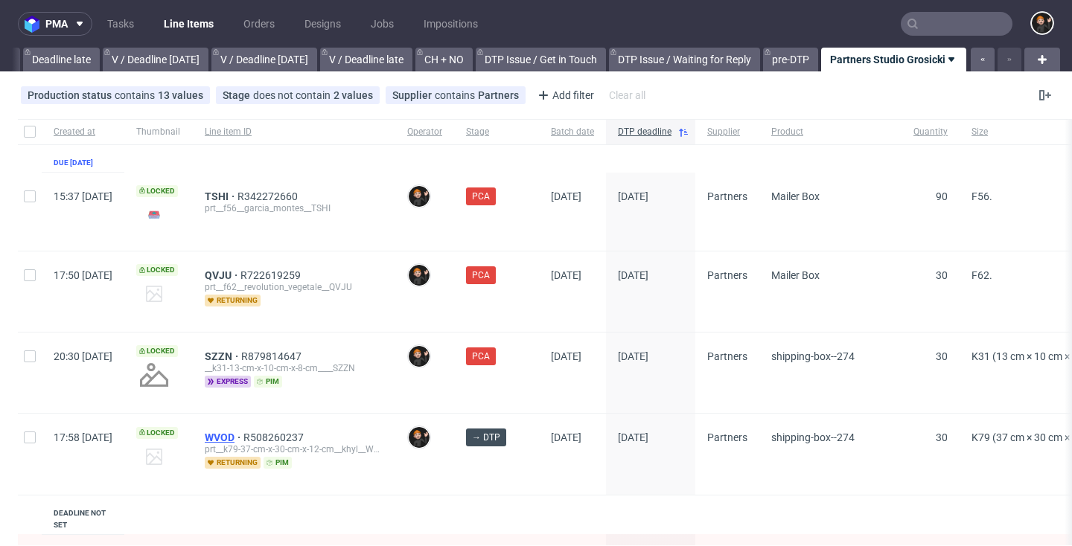
click at [243, 437] on span "WVOD" at bounding box center [224, 438] width 39 height 12
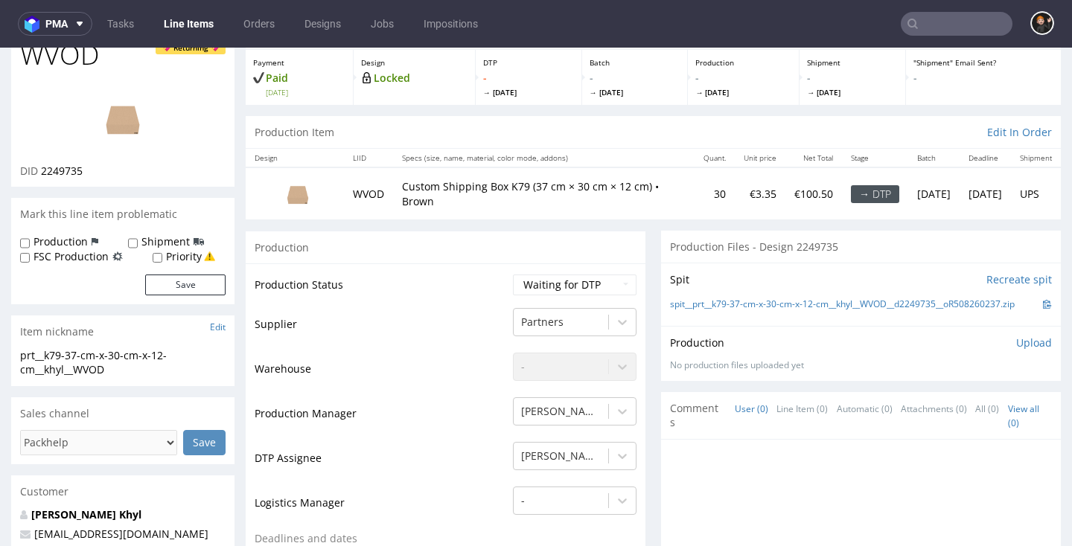
scroll to position [65, 0]
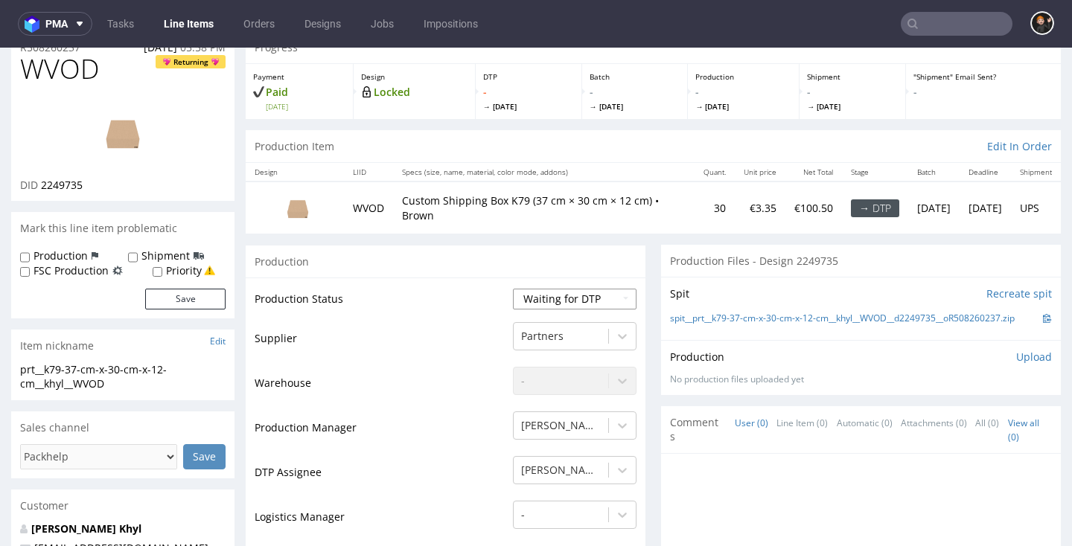
select select "dtp_in_process"
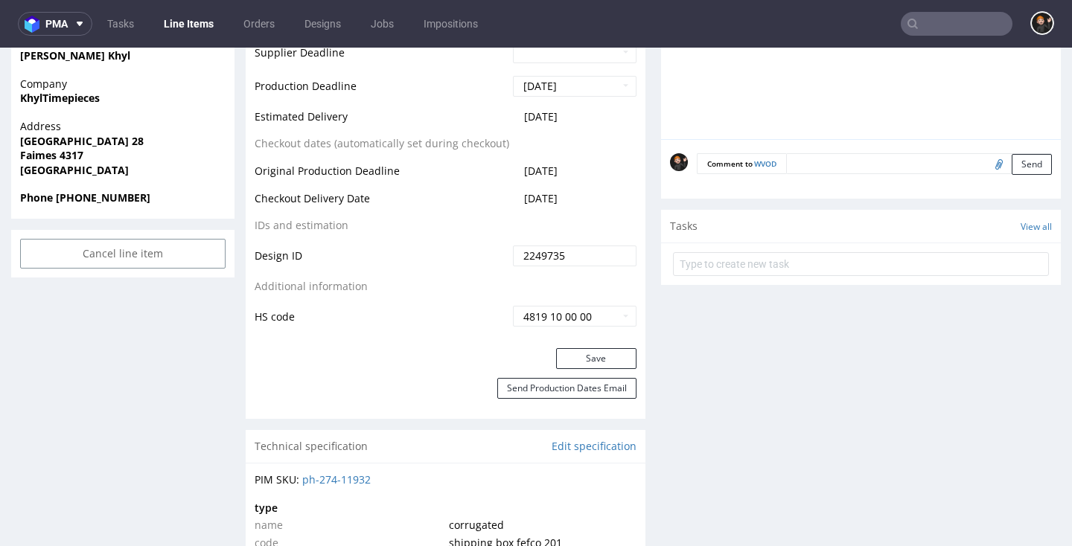
drag, startPoint x: 573, startPoint y: 392, endPoint x: 534, endPoint y: 392, distance: 38.7
click at [572, 369] on button "Save" at bounding box center [596, 358] width 80 height 21
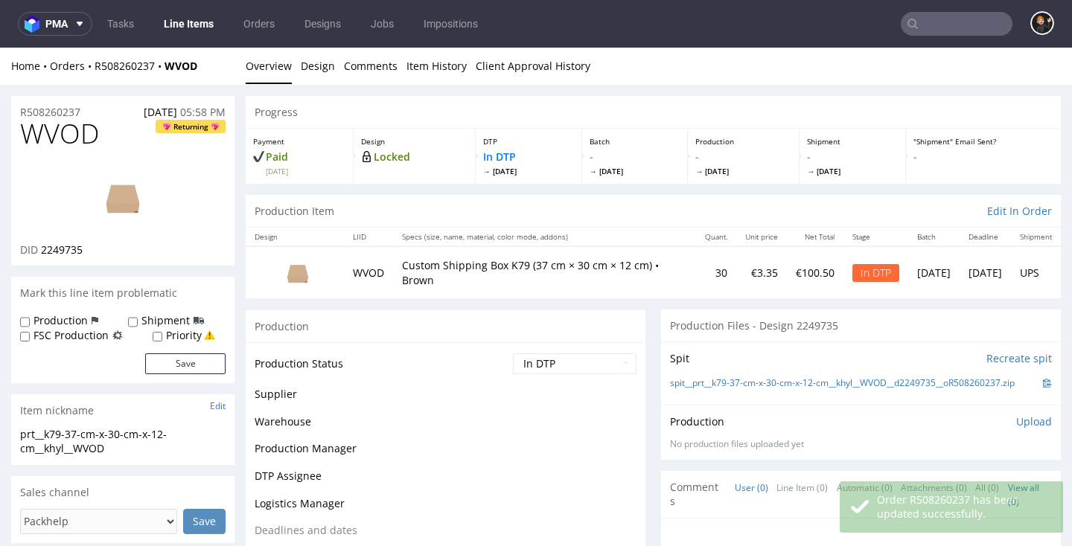
scroll to position [0, 0]
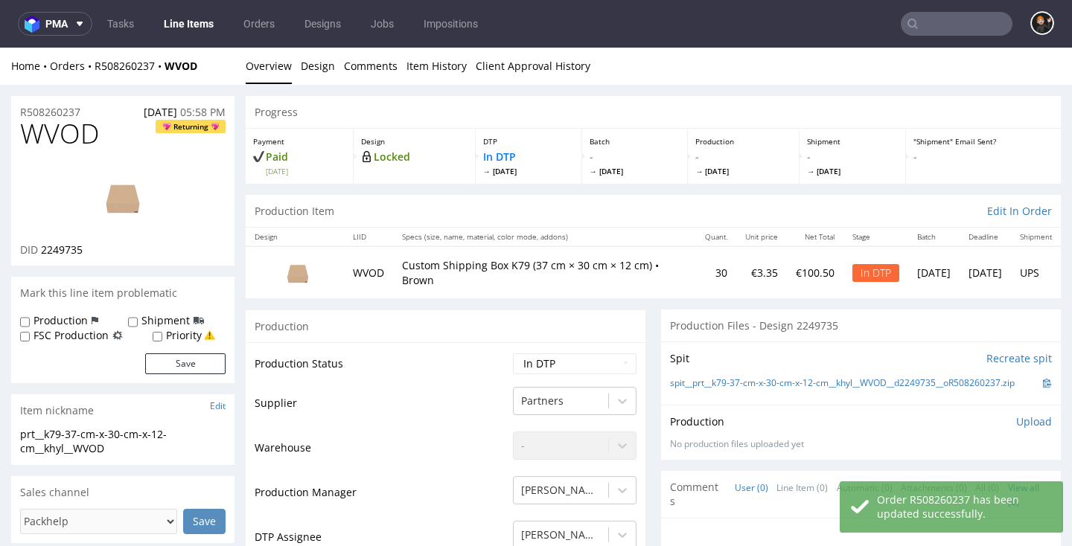
click at [86, 136] on span "WVOD" at bounding box center [59, 134] width 79 height 30
copy span "WVOD"
drag, startPoint x: 320, startPoint y: 57, endPoint x: 296, endPoint y: 60, distance: 24.1
click at [319, 57] on link "Design" at bounding box center [318, 66] width 34 height 36
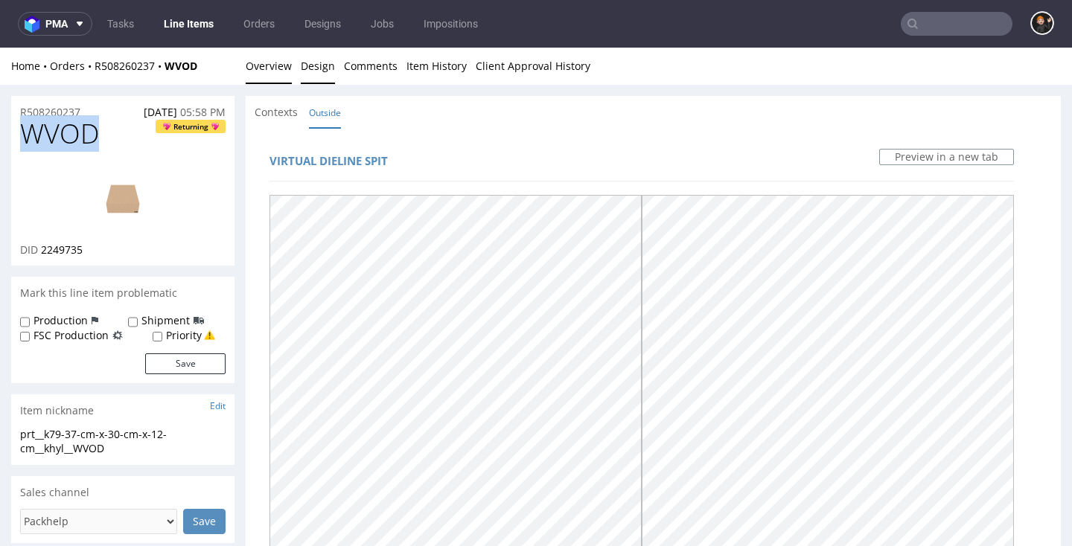
click at [284, 66] on link "Overview" at bounding box center [269, 66] width 46 height 36
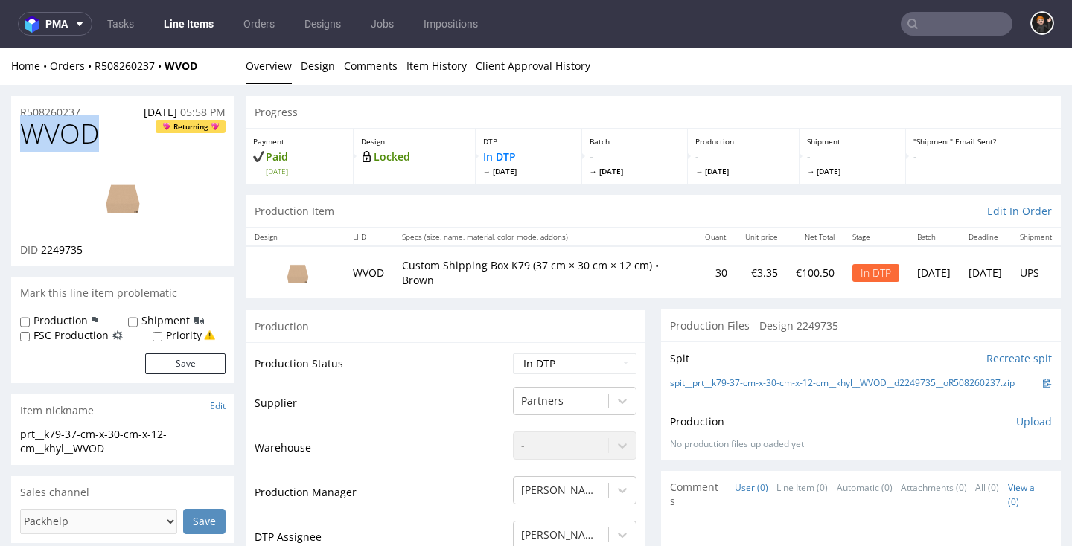
click at [140, 185] on img at bounding box center [122, 197] width 119 height 67
click at [326, 59] on link "Design" at bounding box center [318, 66] width 34 height 36
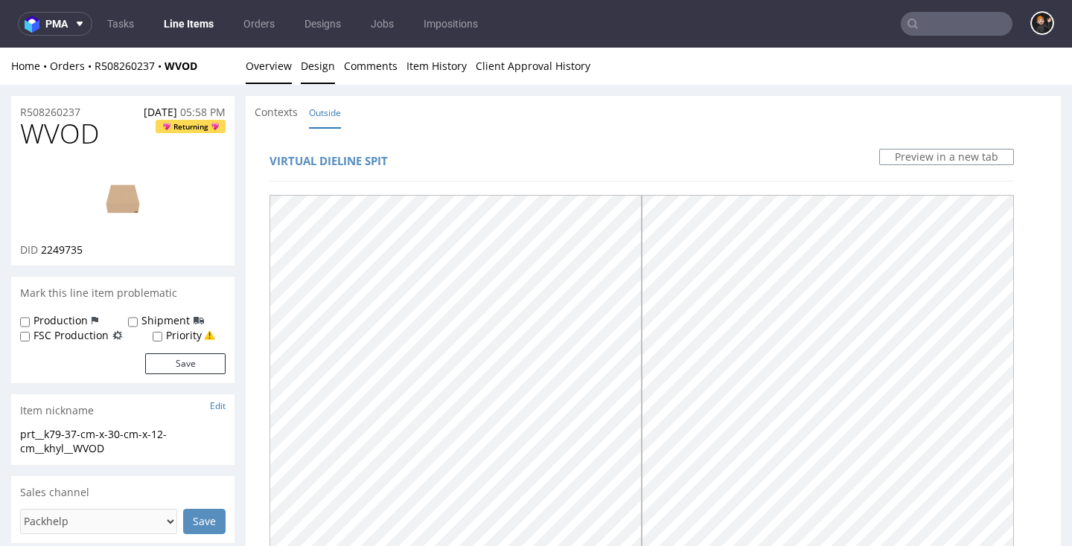
click at [278, 51] on link "Overview" at bounding box center [269, 66] width 46 height 36
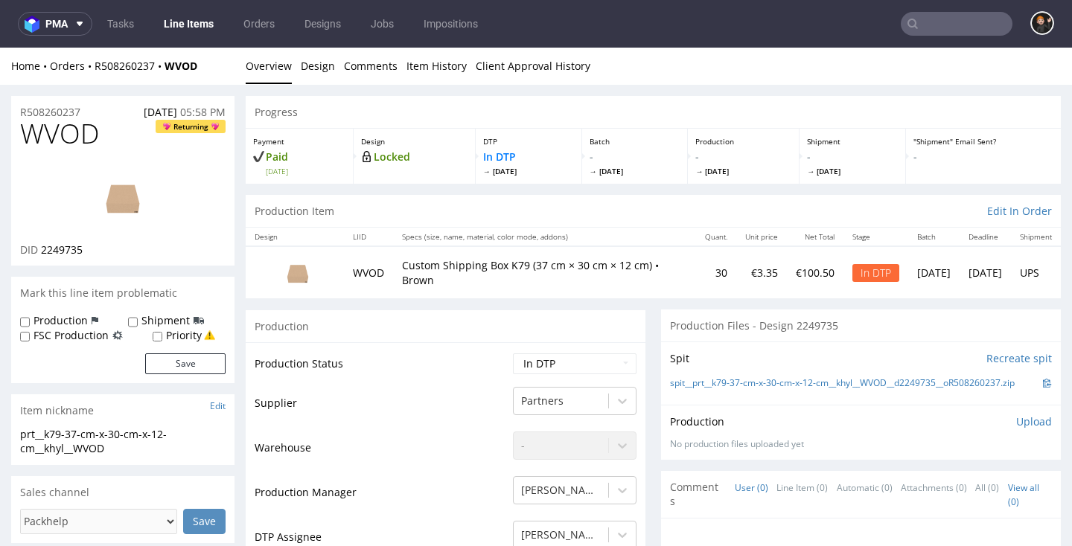
click at [960, 26] on input "text" at bounding box center [957, 24] width 112 height 24
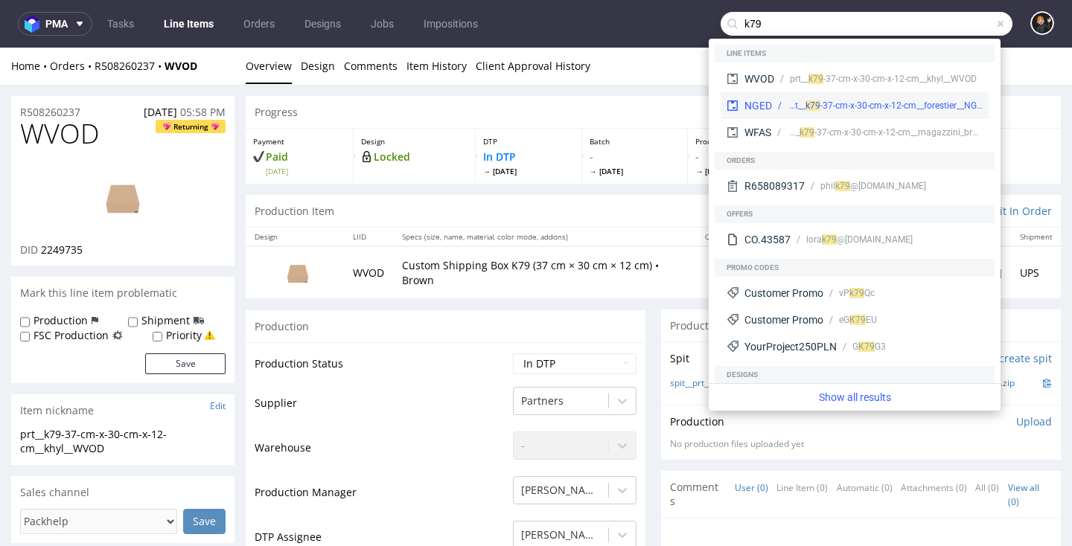
type input "k79"
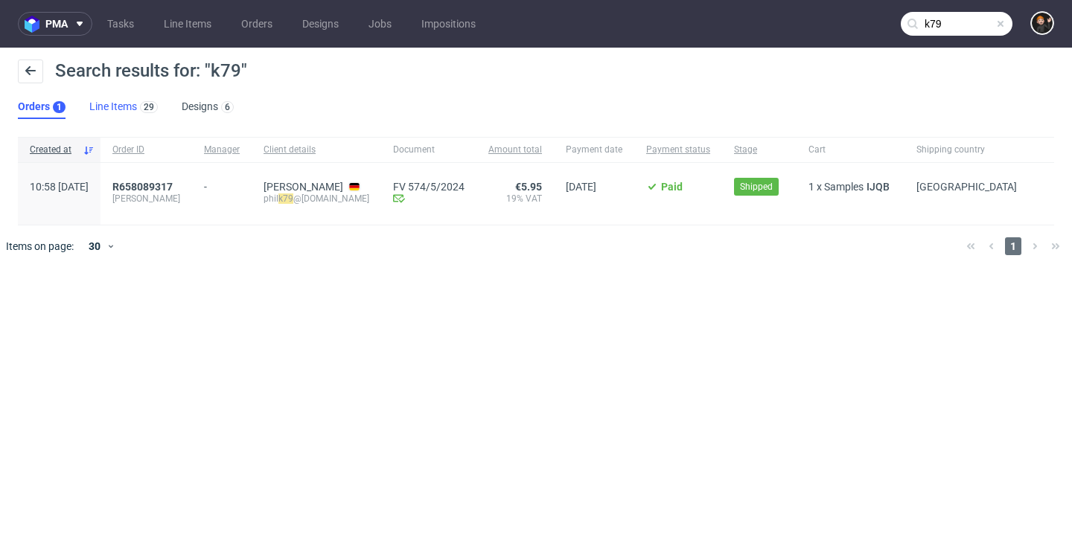
drag, startPoint x: 92, startPoint y: 104, endPoint x: 115, endPoint y: 106, distance: 23.1
click at [91, 104] on link "Line Items 29" at bounding box center [123, 107] width 68 height 24
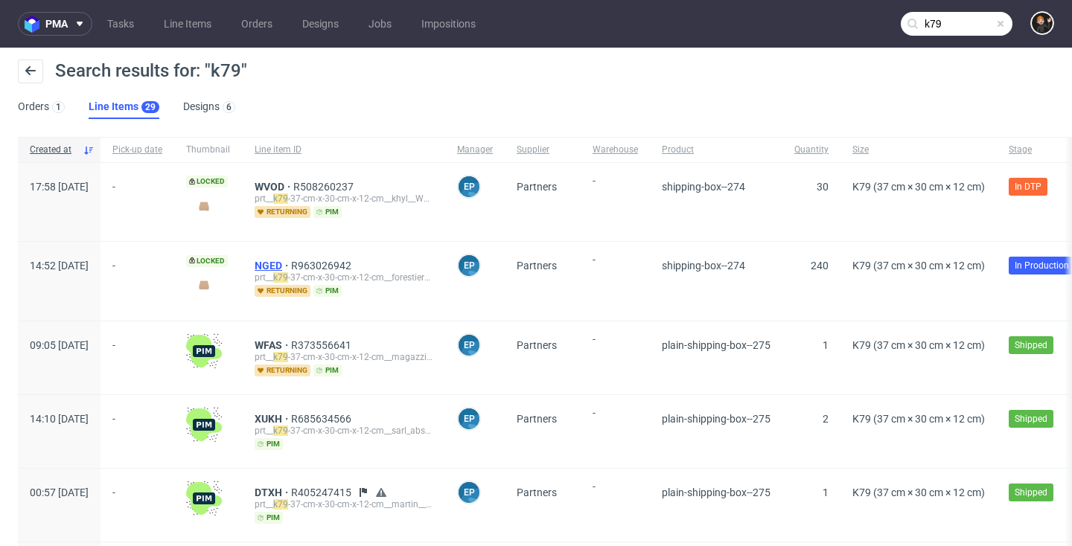
click at [291, 269] on span "NGED" at bounding box center [273, 266] width 36 height 12
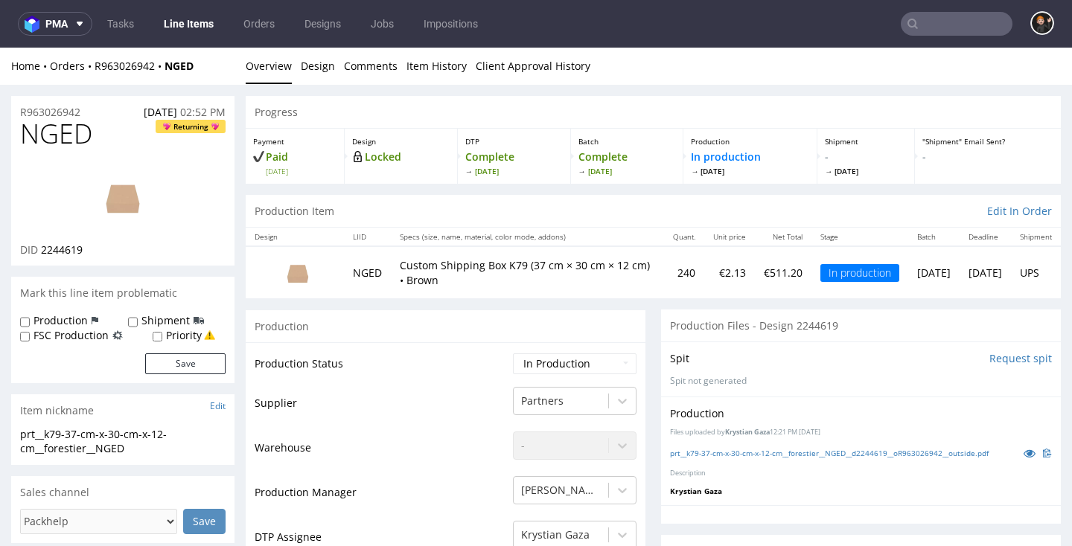
scroll to position [78, 0]
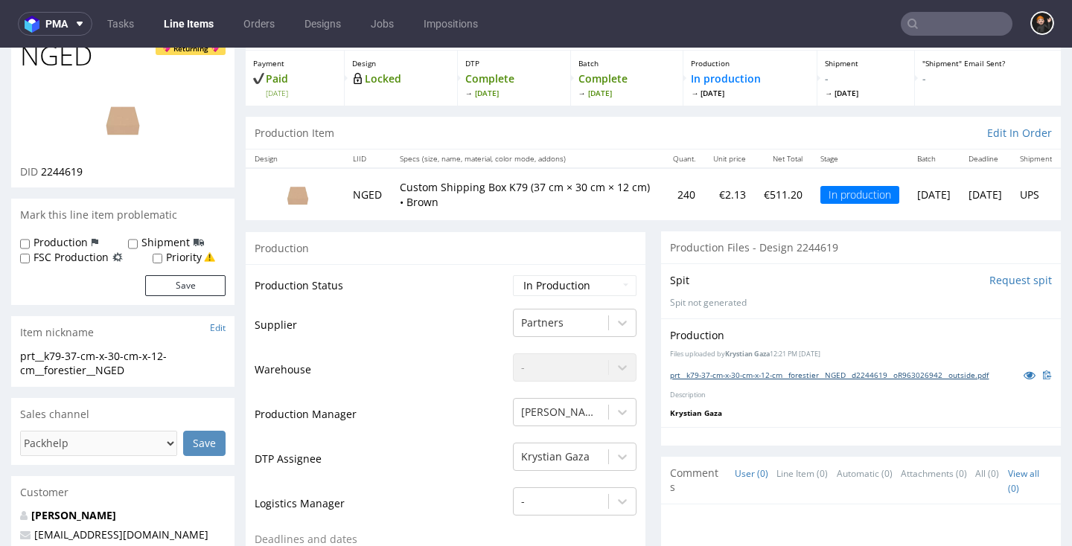
click at [736, 370] on link "prt__k79-37-cm-x-30-cm-x-12-cm__forestier__NGED__d2244619__oR963026942__outside…" at bounding box center [829, 375] width 319 height 10
type input "k79"
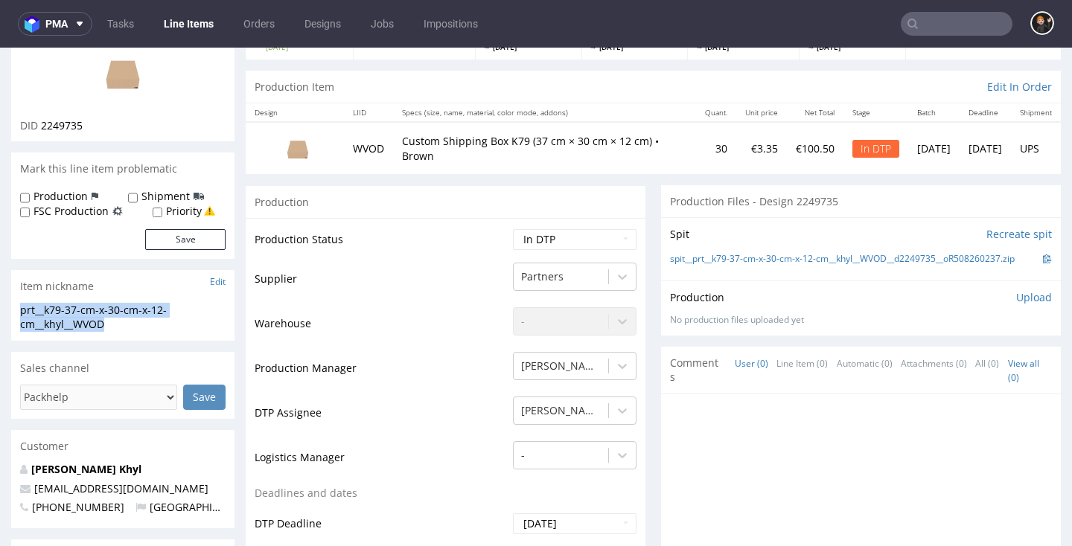
drag, startPoint x: 99, startPoint y: 325, endPoint x: 16, endPoint y: 308, distance: 84.4
click at [16, 308] on div "prt__k79-37-cm-x-30-cm-x-12-cm__khyl__WVOD prt__k79-37-cm-x-30-cm-x-12-cm __khy…" at bounding box center [122, 322] width 223 height 38
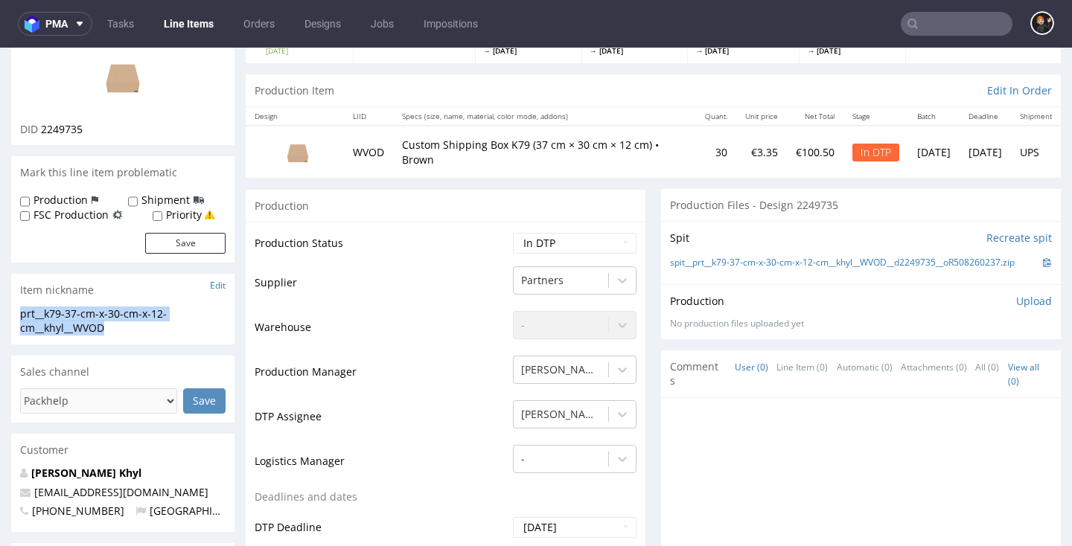
copy div "prt__k79-37-cm-x-30-cm-x-12-cm__khyl__WVOD"
